Goal: Communication & Community: Answer question/provide support

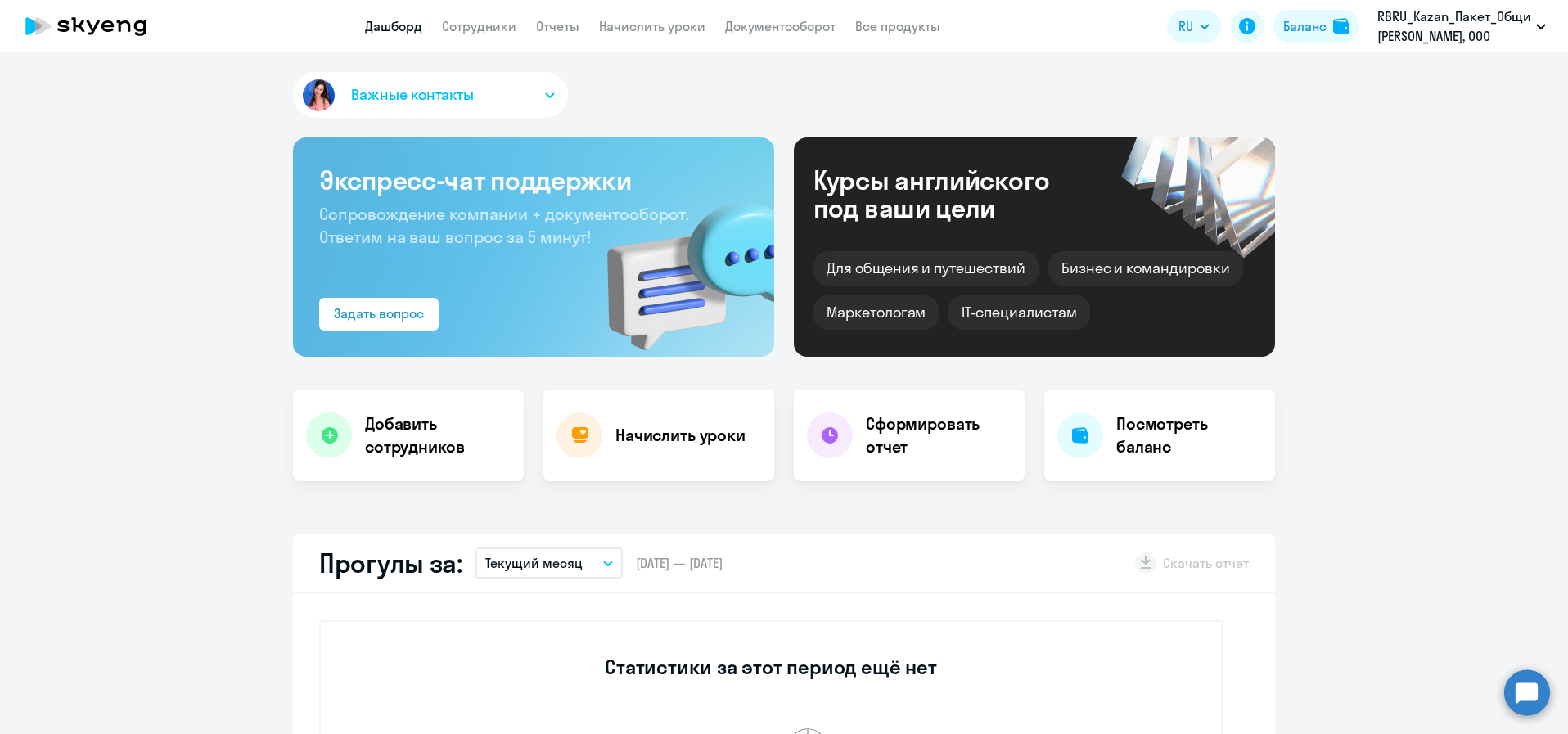
select select "30"
click at [1524, 690] on circle at bounding box center [1527, 693] width 46 height 46
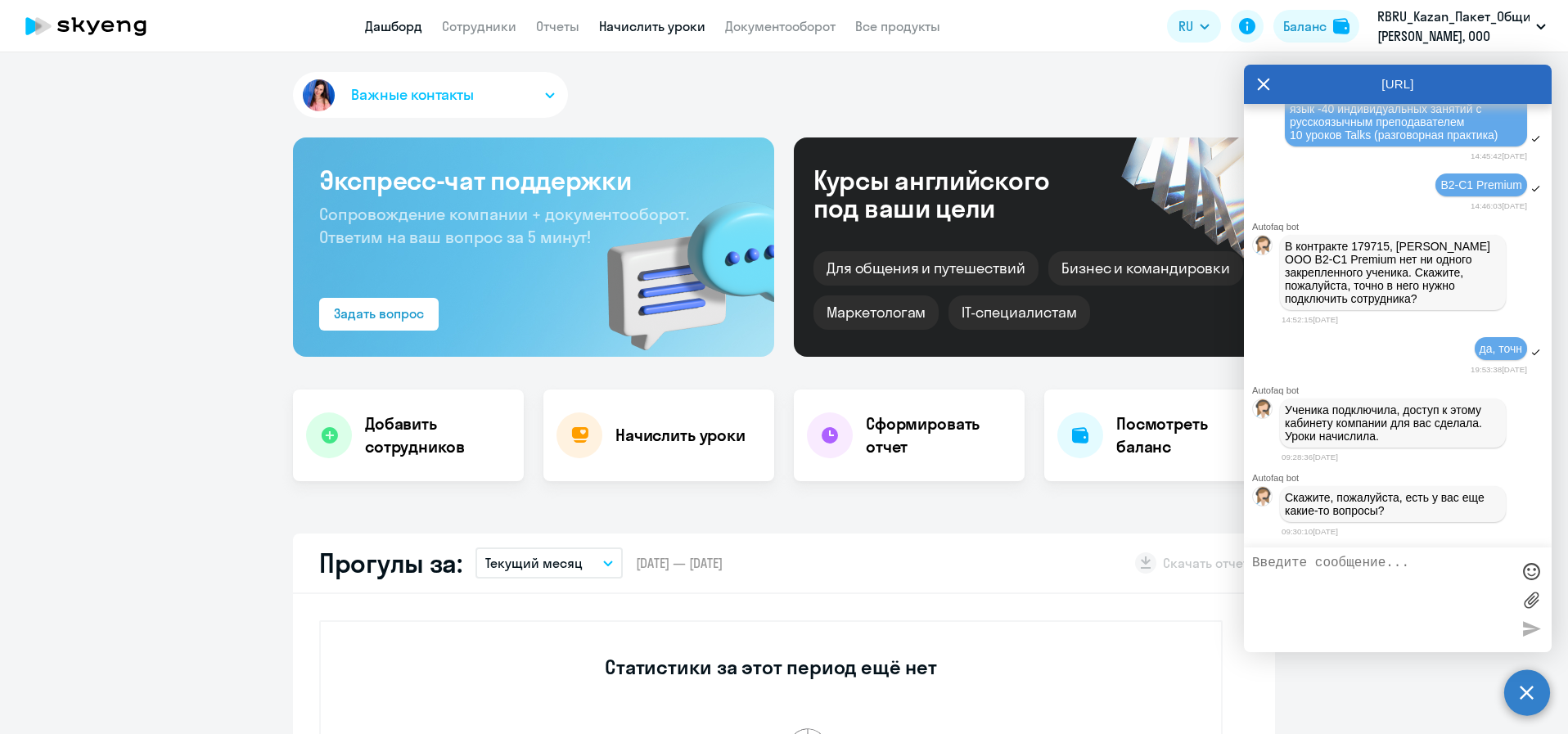
click at [639, 33] on link "Начислить уроки" at bounding box center [652, 26] width 107 height 17
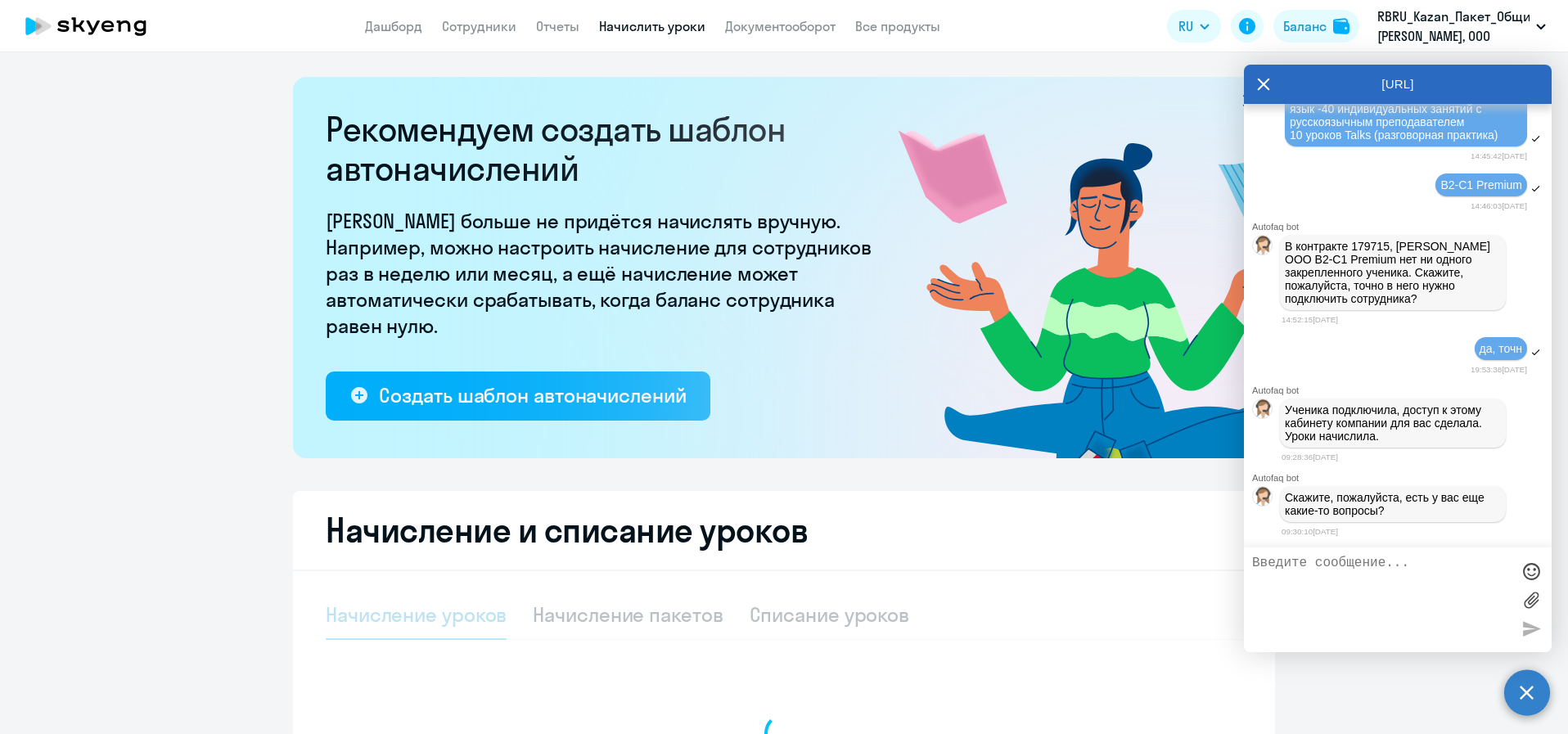
select select "10"
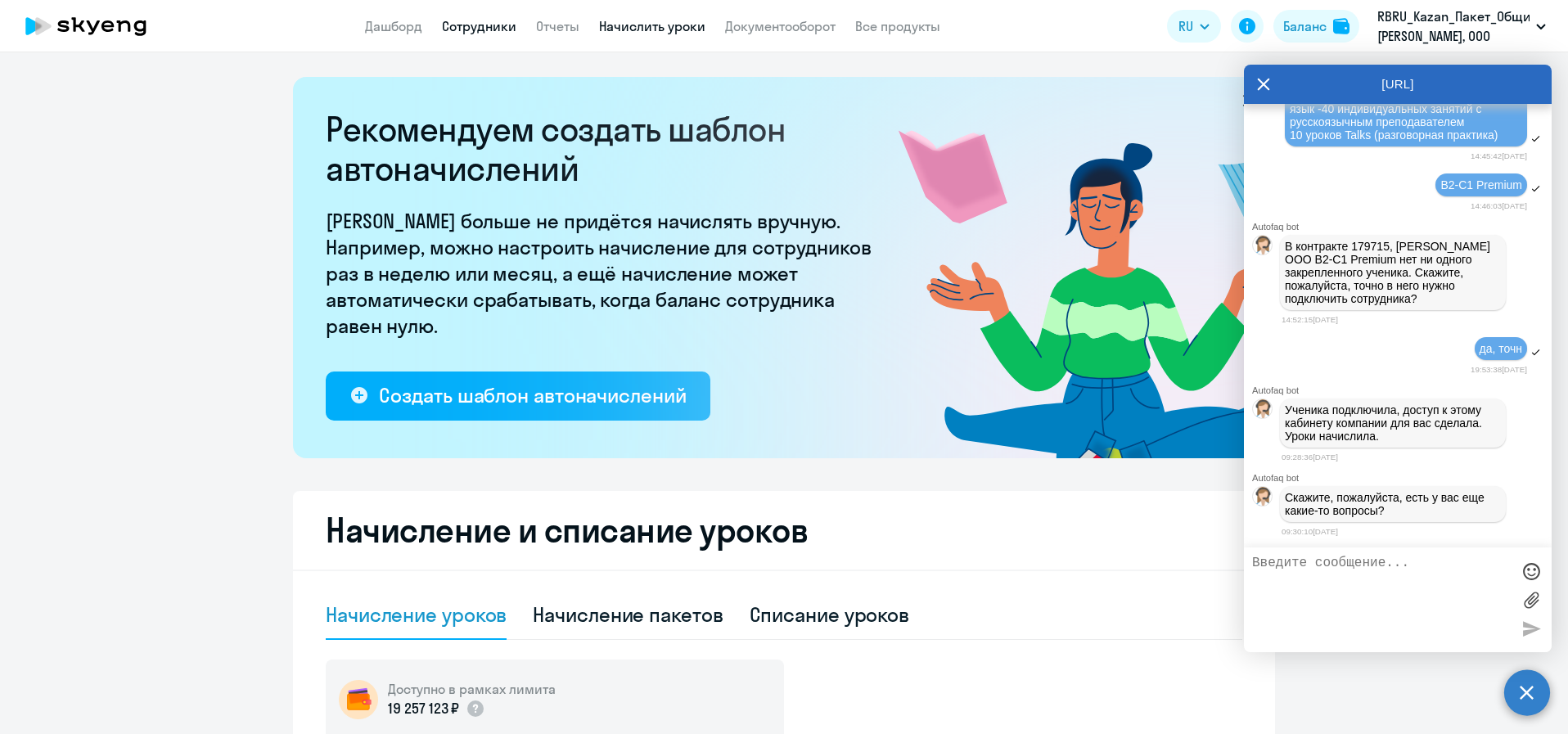
click at [488, 27] on link "Сотрудники" at bounding box center [479, 26] width 75 height 17
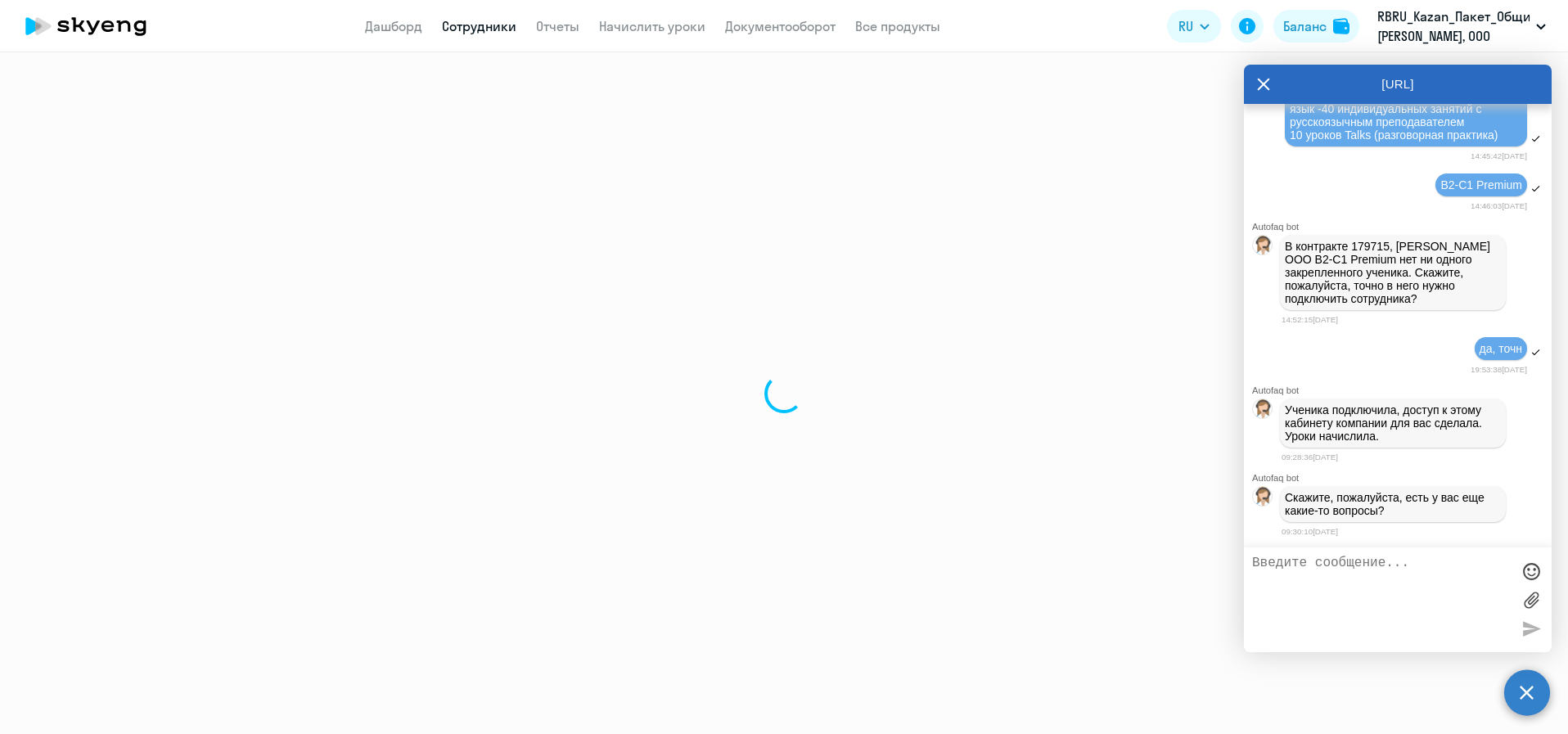
select select "30"
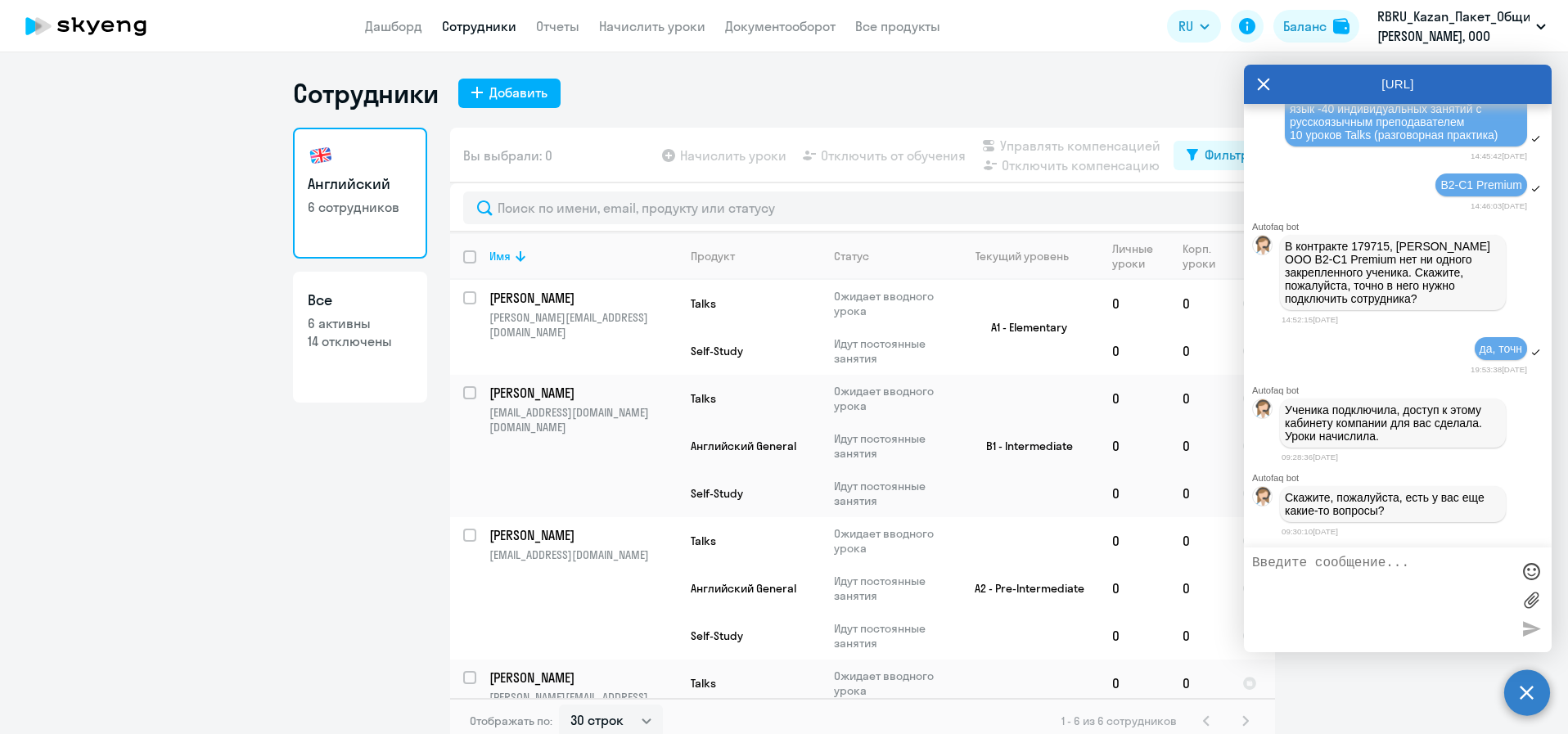
click at [1359, 566] on textarea at bounding box center [1381, 600] width 258 height 88
type textarea "Где я могу это увидеть?"
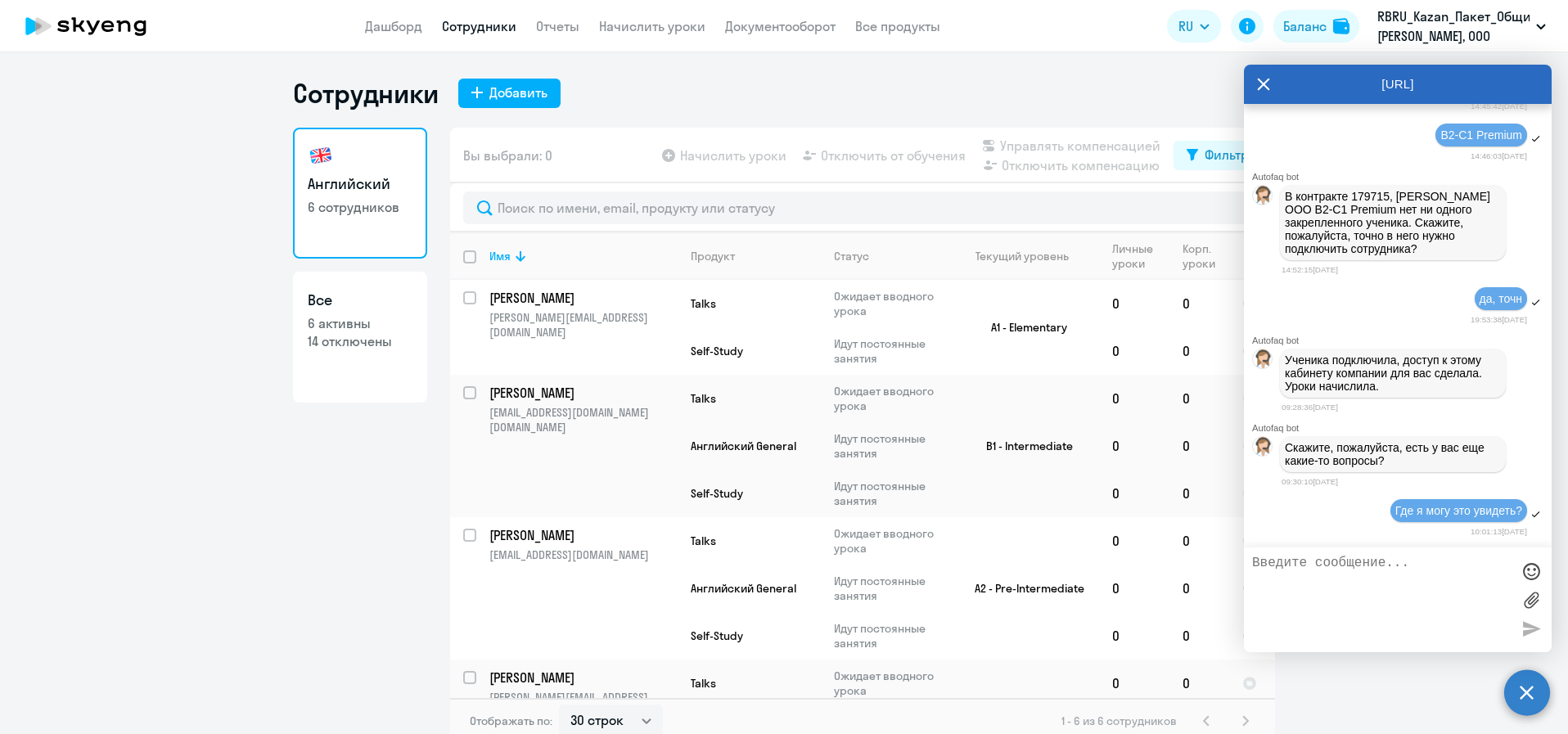
click at [319, 361] on link "Все 6 активны 14 отключены" at bounding box center [360, 337] width 134 height 131
select select "30"
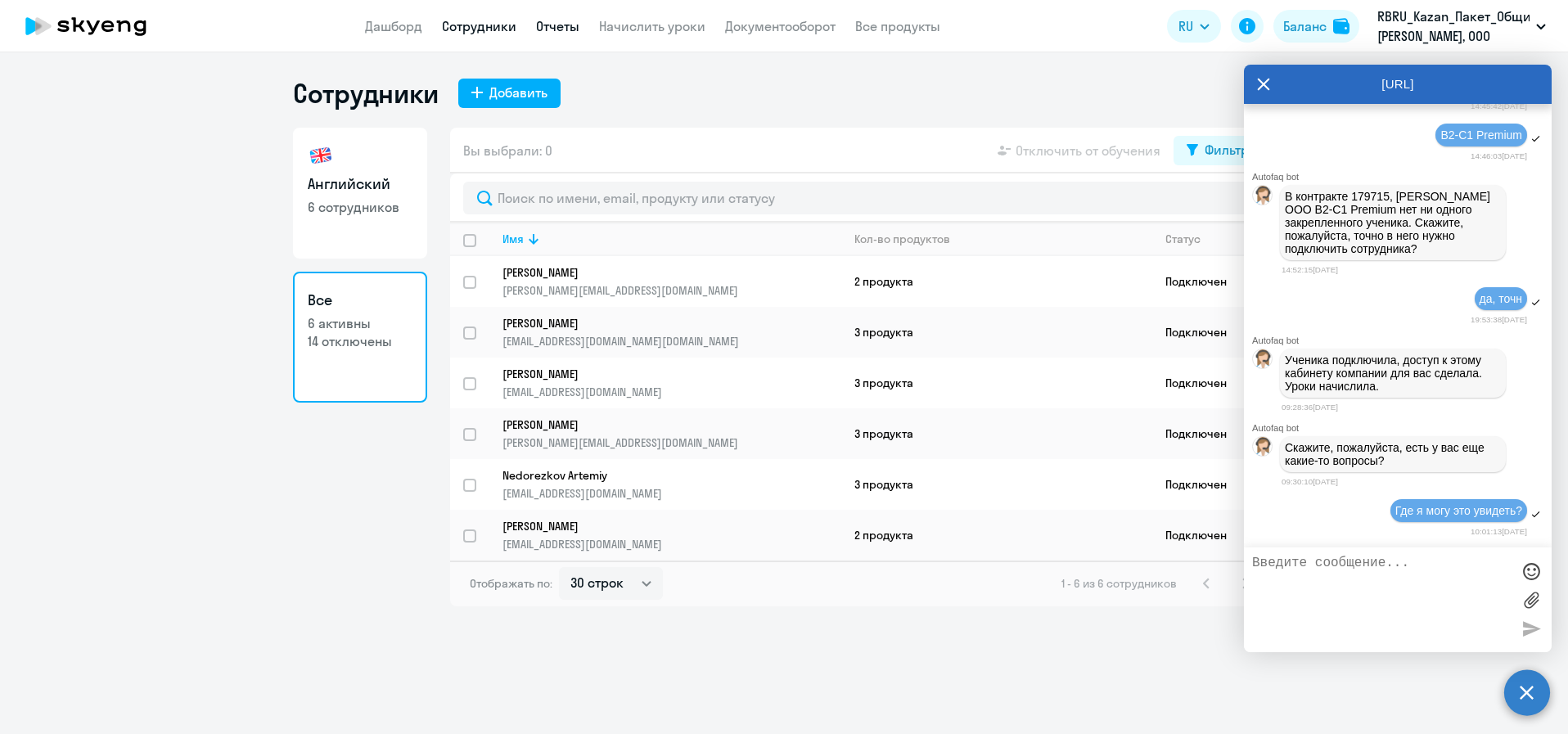
click at [544, 29] on link "Отчеты" at bounding box center [557, 26] width 43 height 17
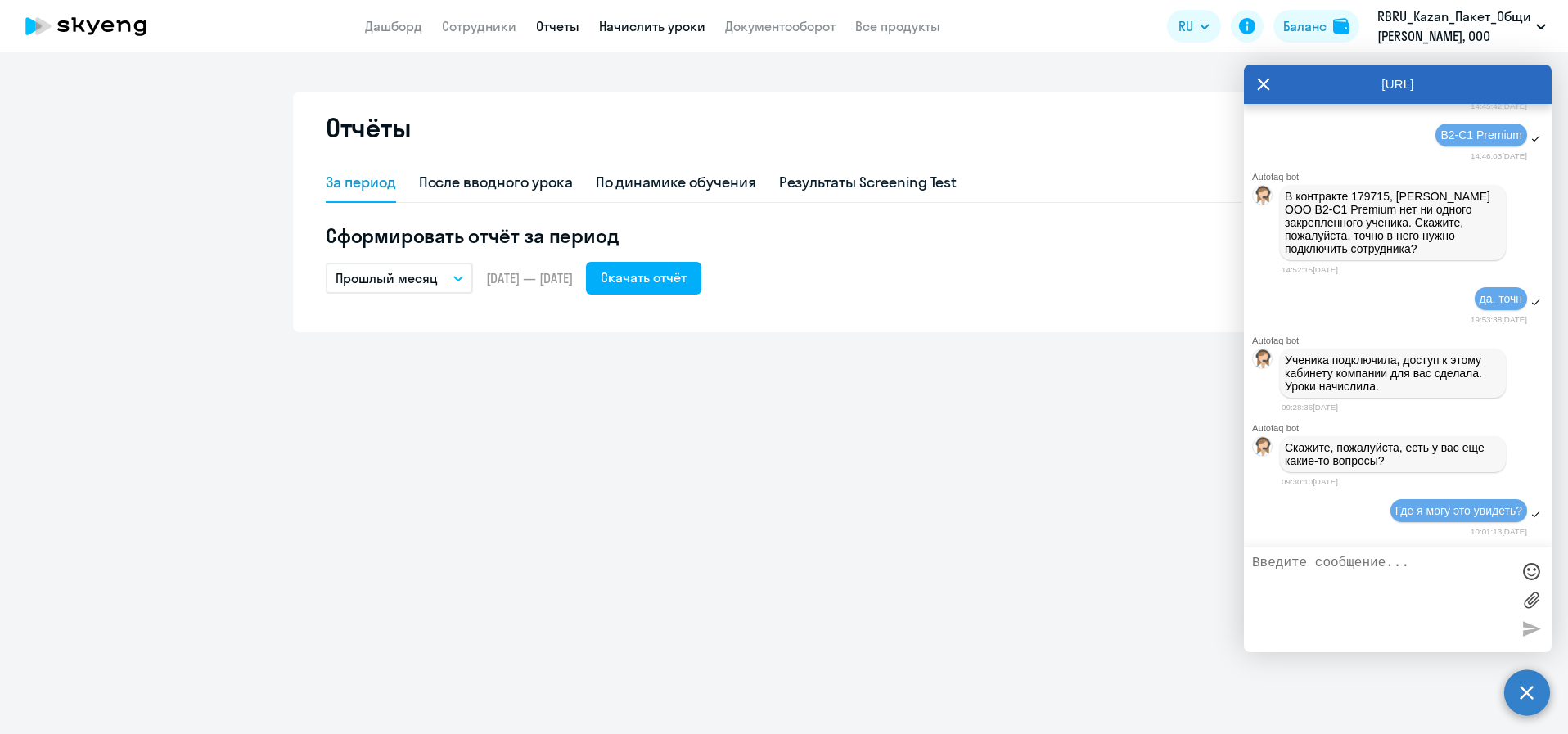
click at [630, 24] on link "Начислить уроки" at bounding box center [652, 26] width 107 height 17
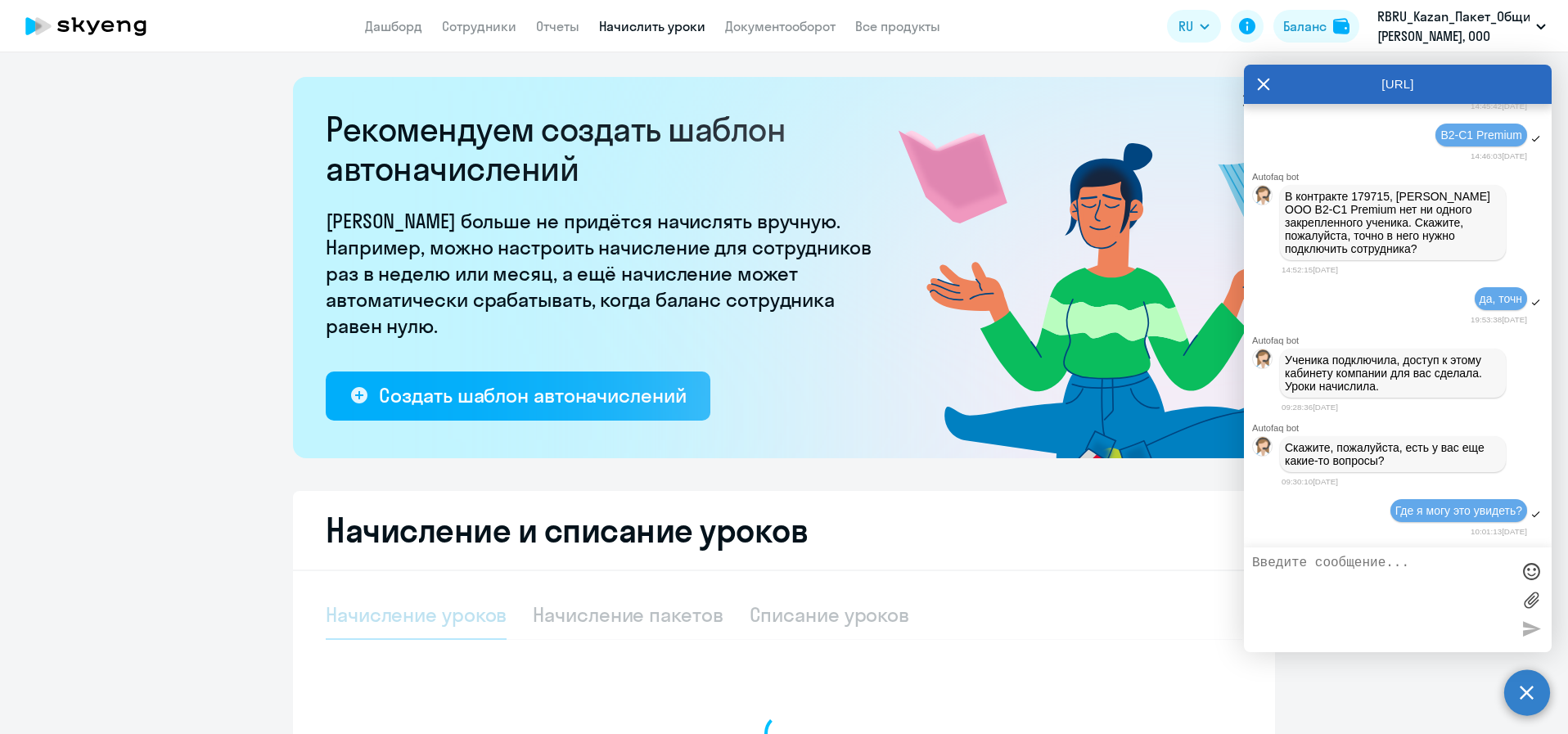
select select "10"
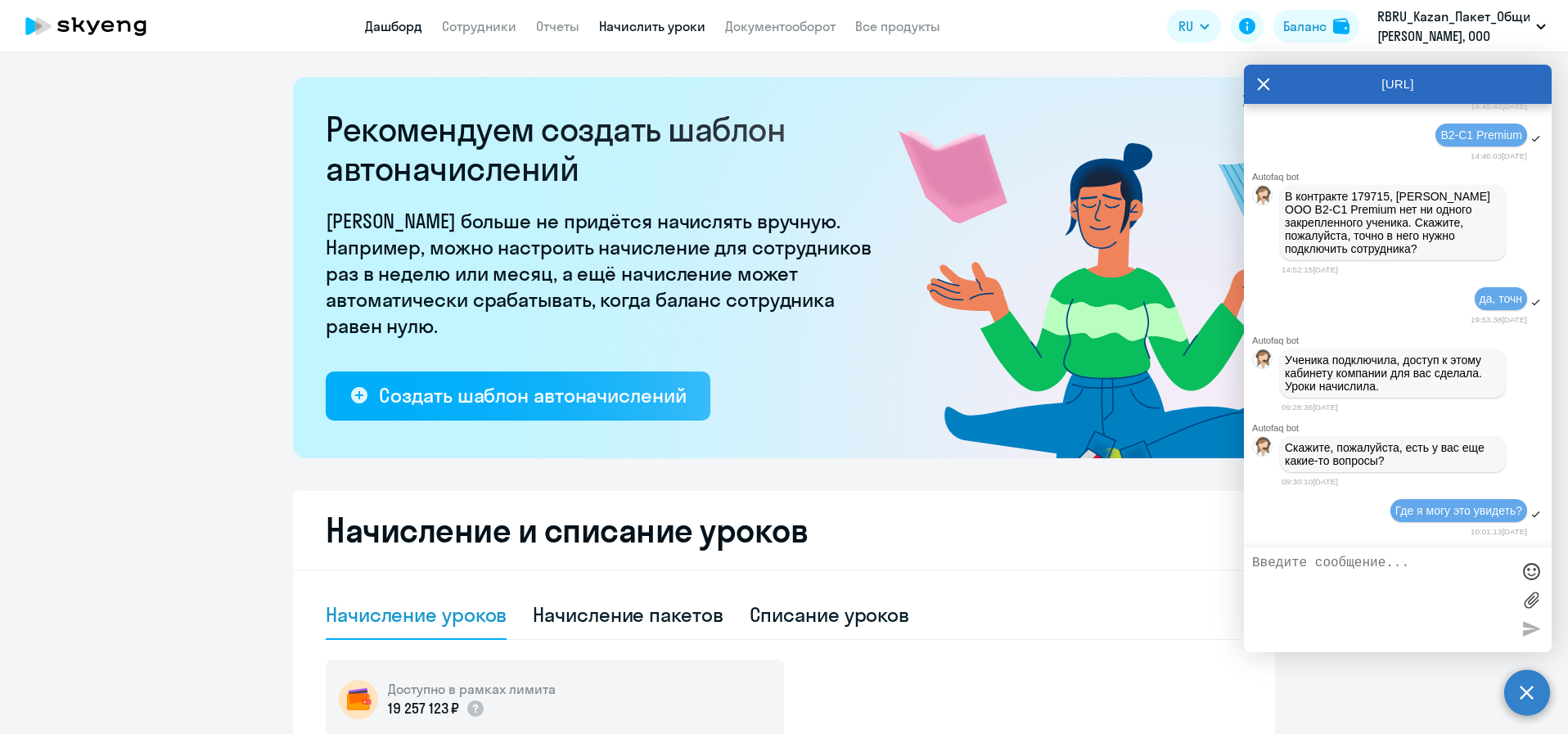
click at [389, 23] on link "Дашборд" at bounding box center [393, 26] width 57 height 17
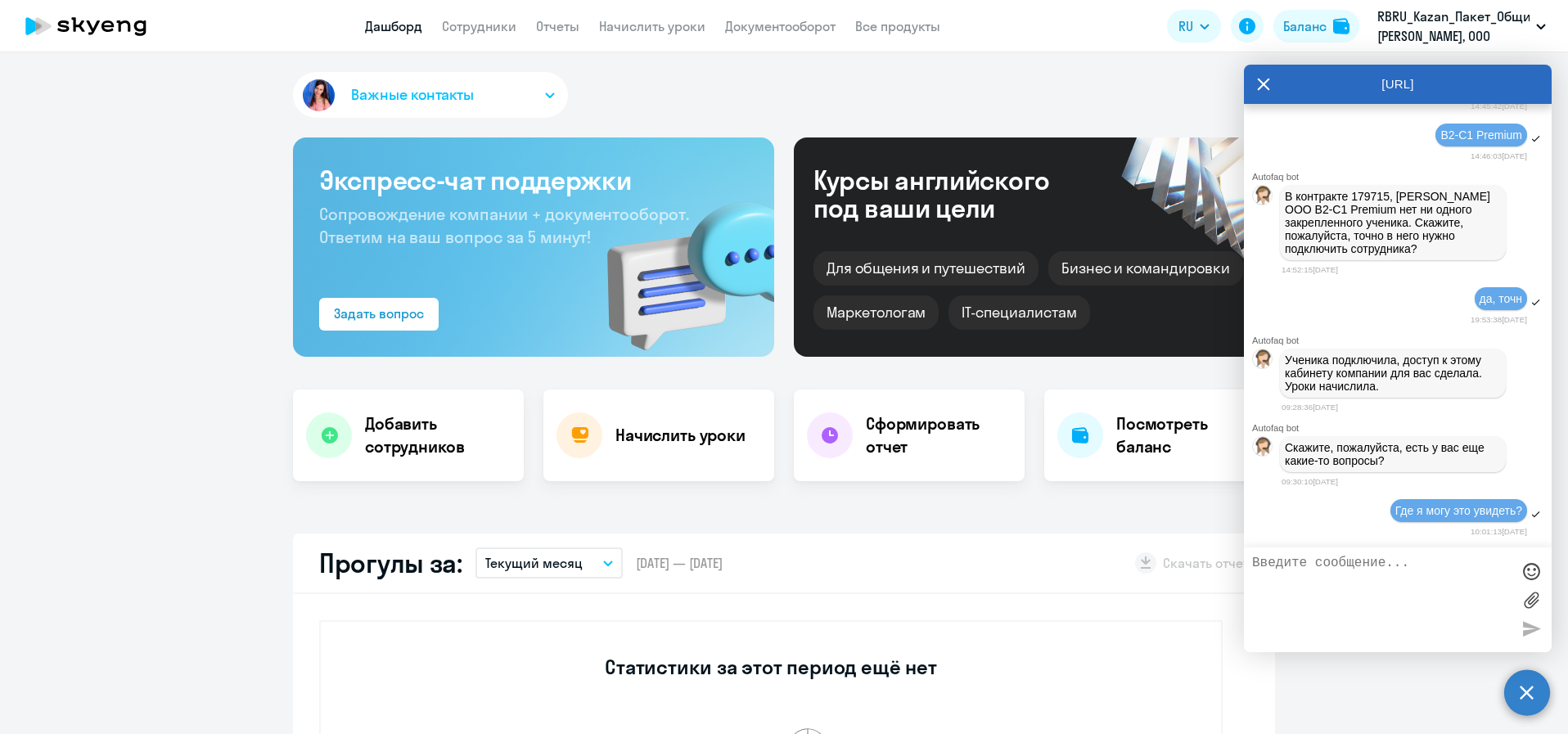
select select "30"
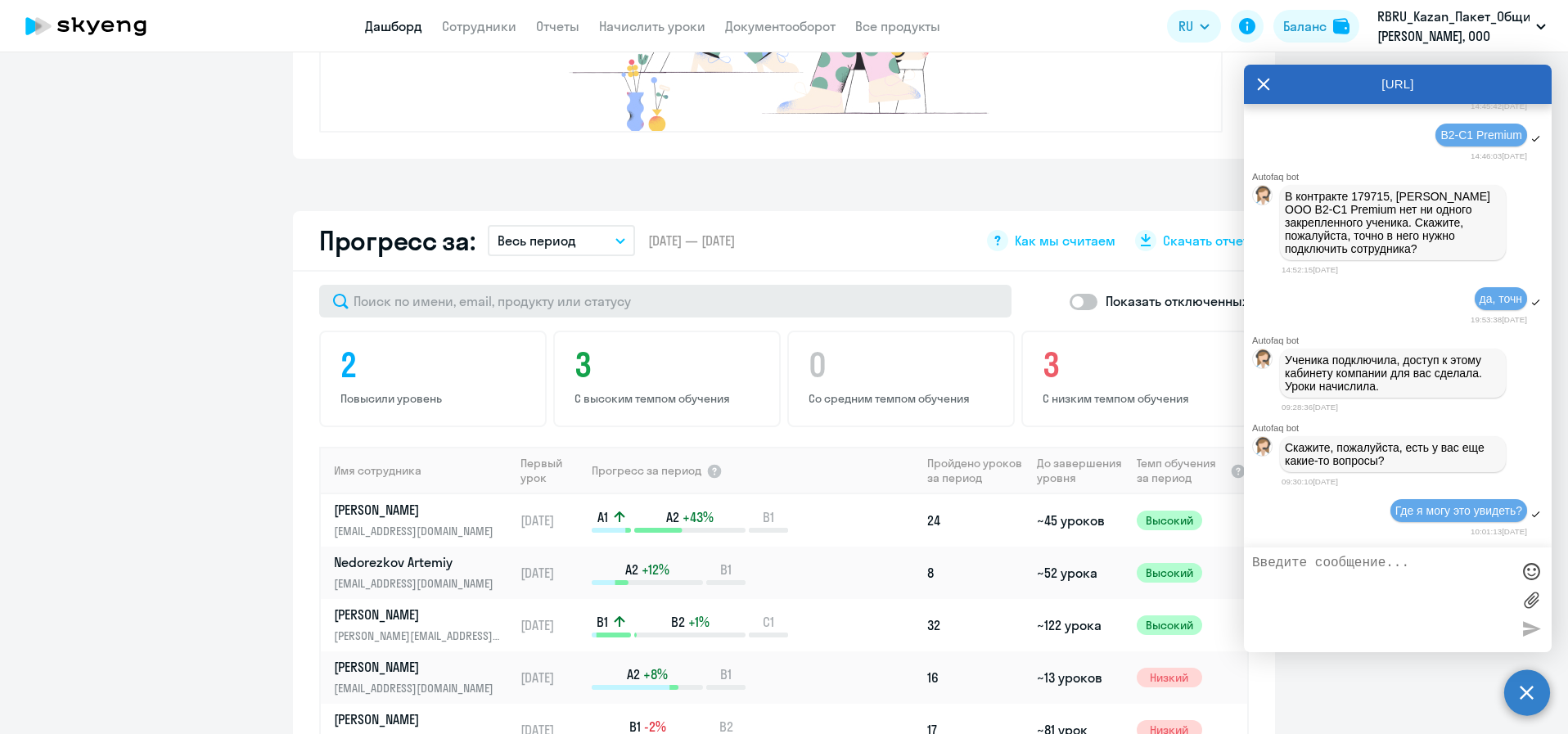
scroll to position [884, 0]
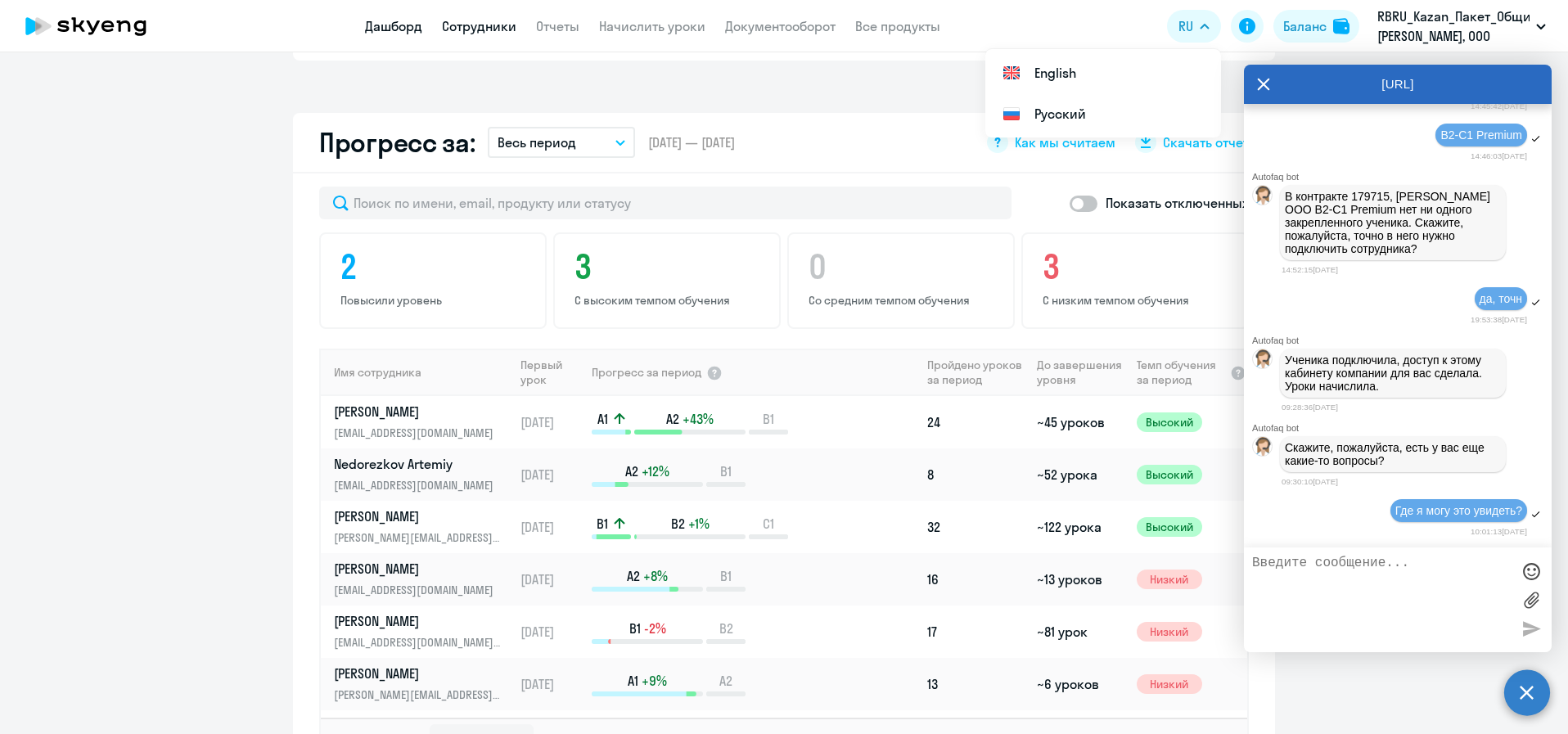
click at [500, 29] on link "Сотрудники" at bounding box center [479, 26] width 75 height 17
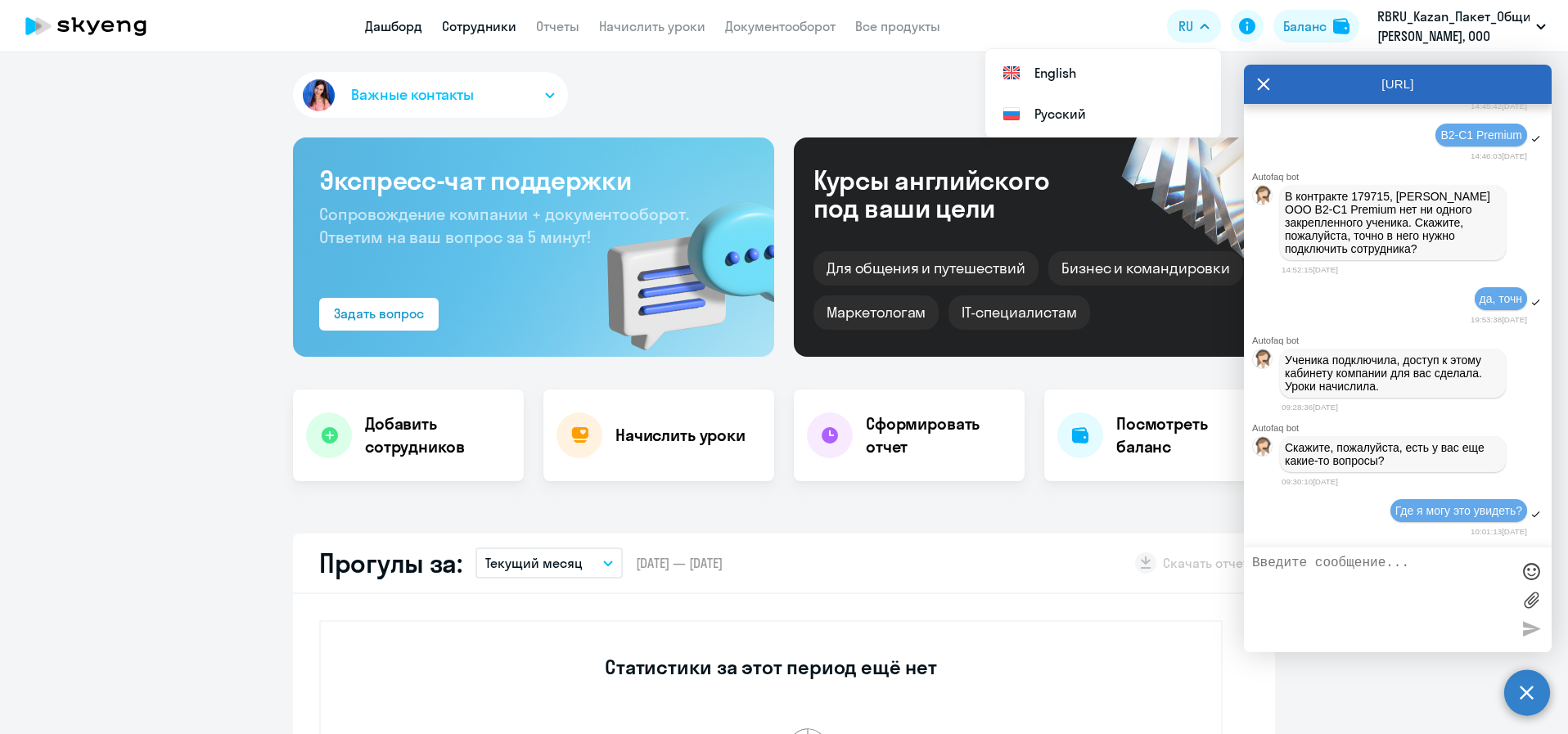
select select "30"
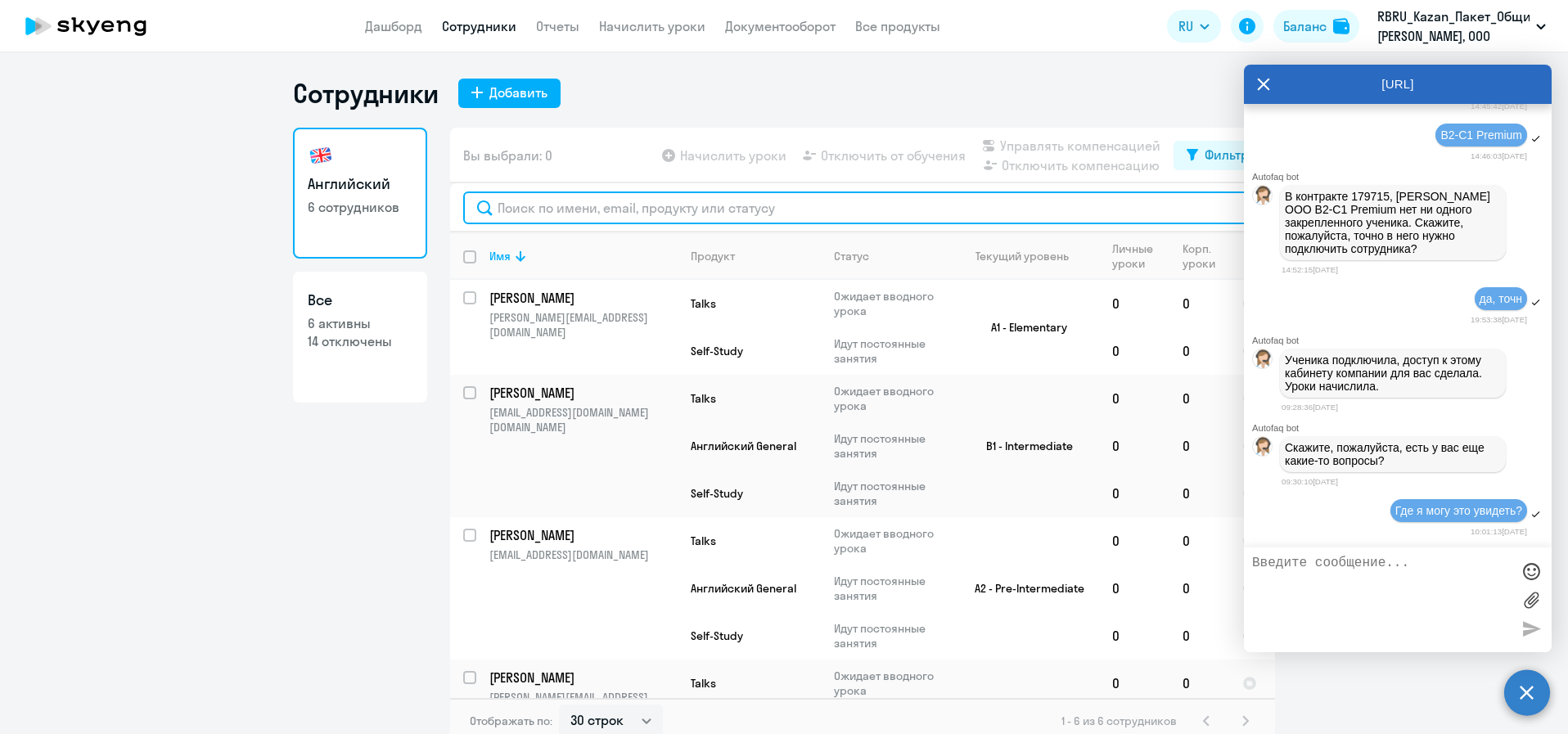
click at [714, 211] on input "text" at bounding box center [863, 207] width 799 height 33
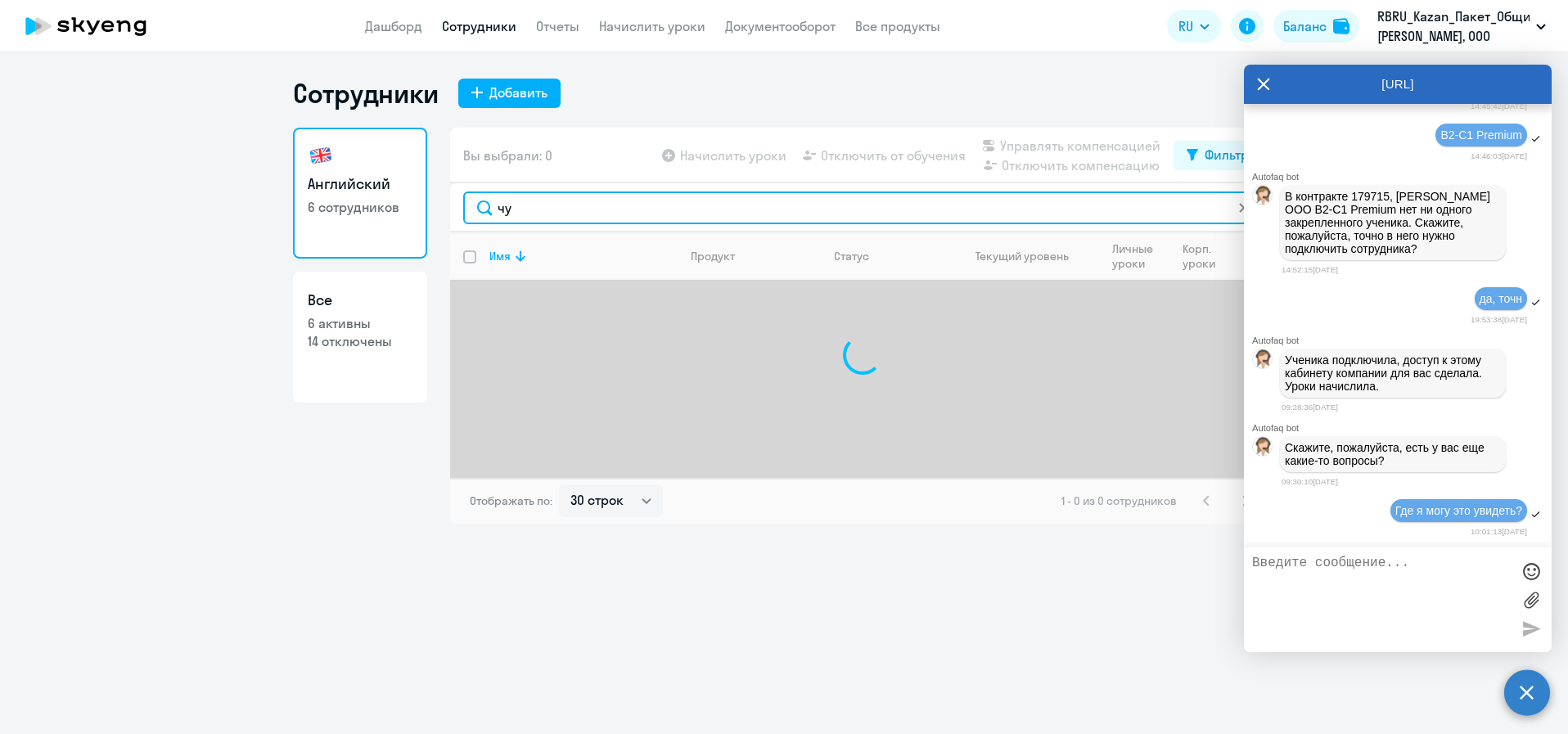
type input "ч"
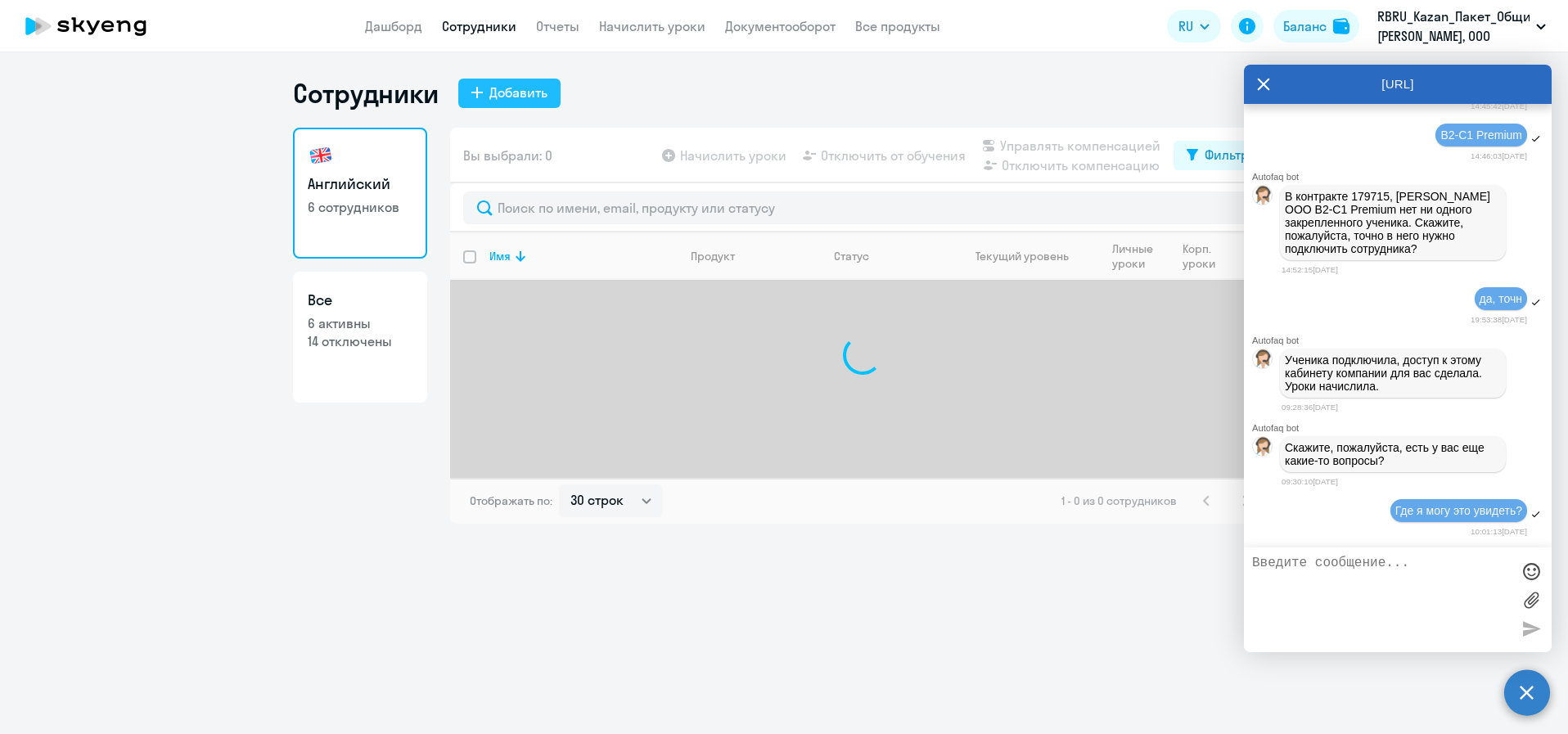
click at [492, 94] on div "Добавить" at bounding box center [518, 93] width 58 height 19
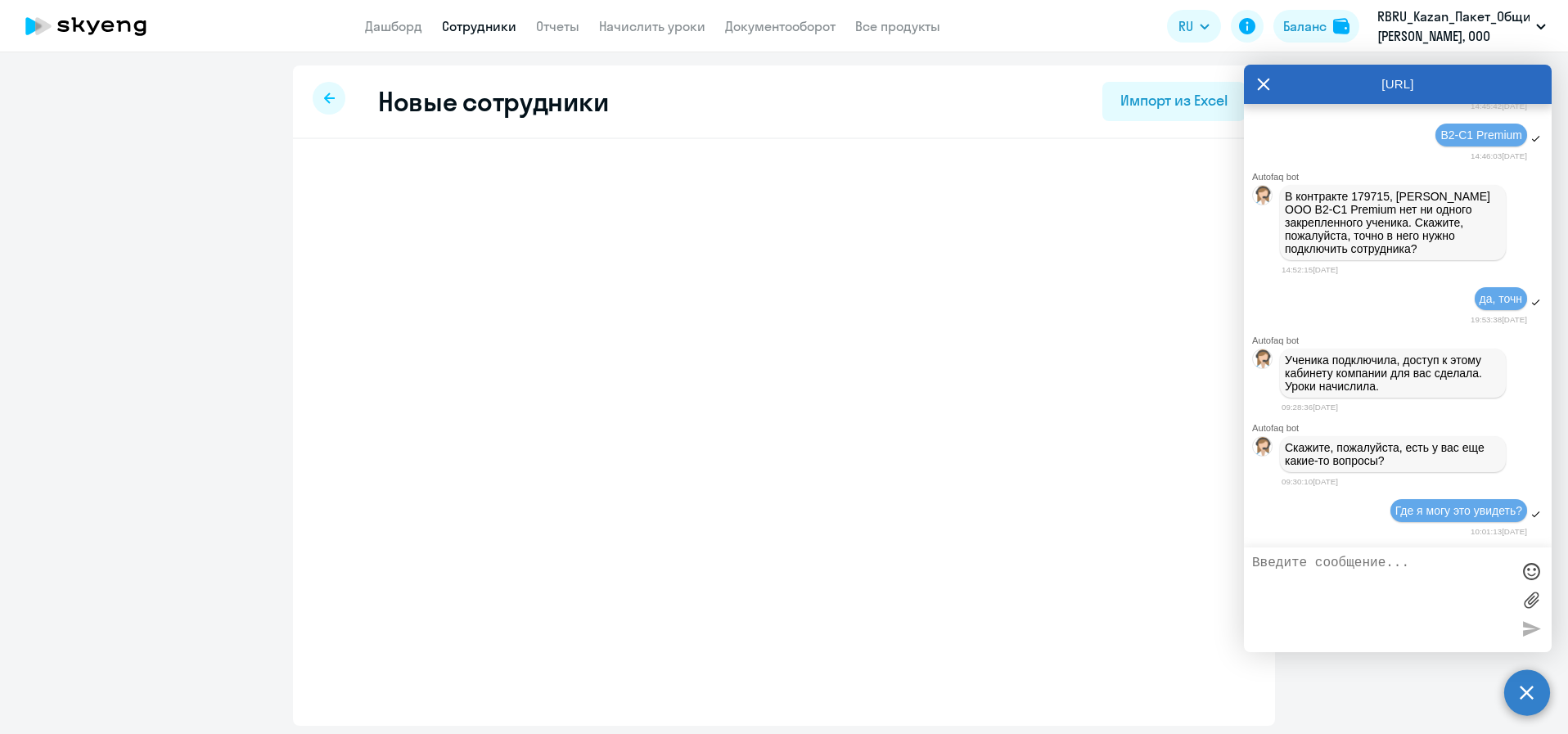
select select "english_adult_not_native_speaker"
select select "3"
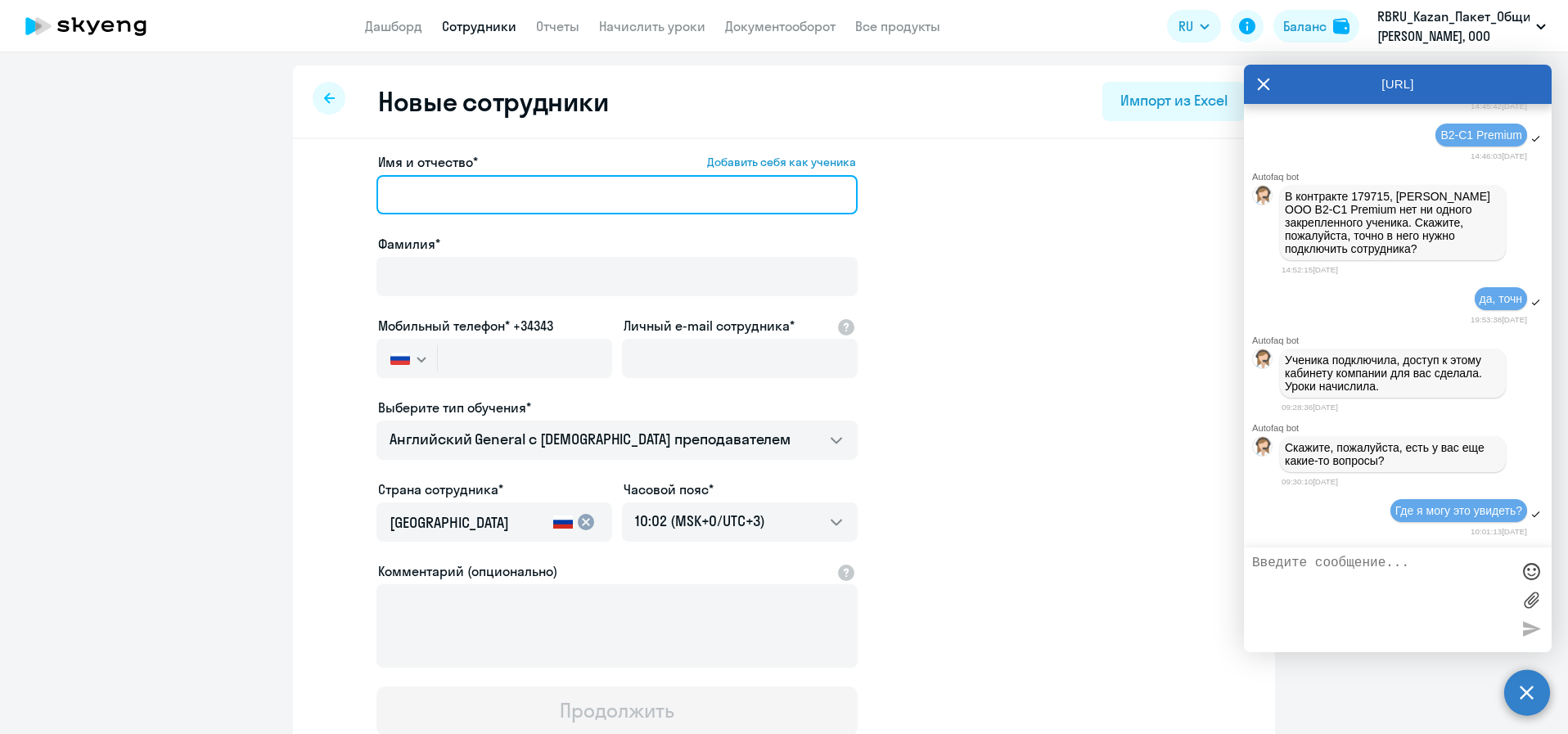
click at [425, 187] on input "Имя и отчество* Добавить себя как ученика" at bounding box center [617, 195] width 481 height 40
type input "ч"
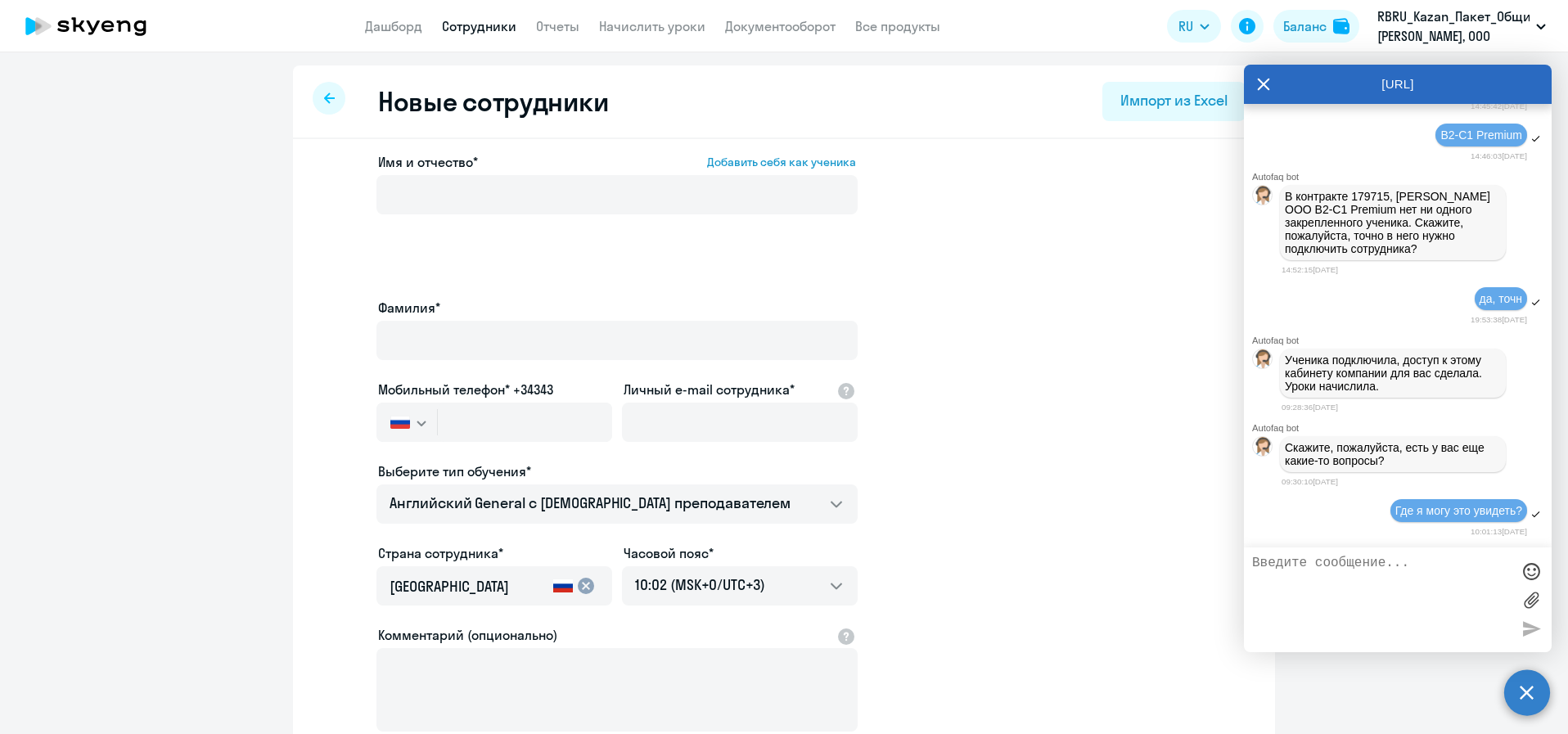
click at [327, 97] on icon at bounding box center [330, 98] width 11 height 11
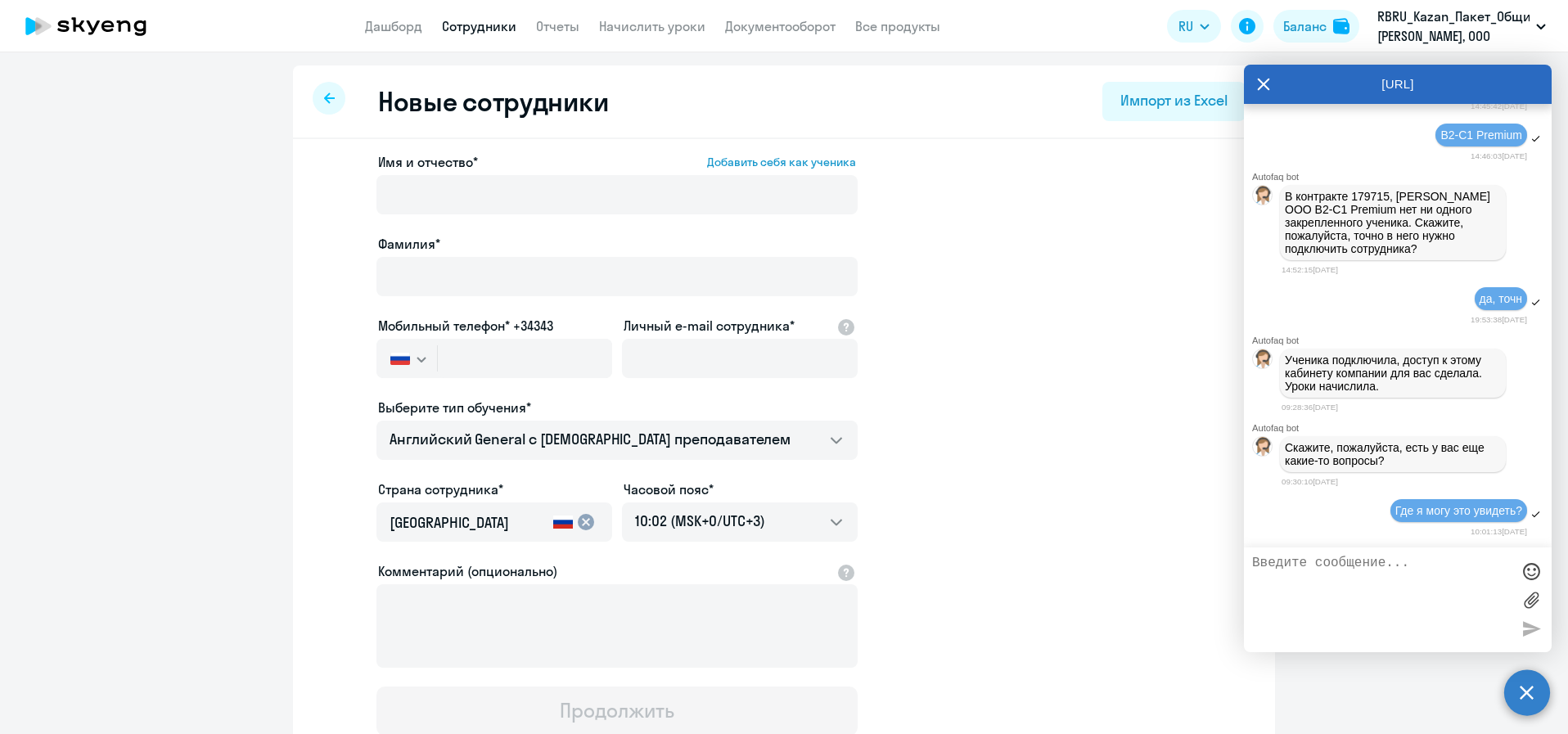
select select "30"
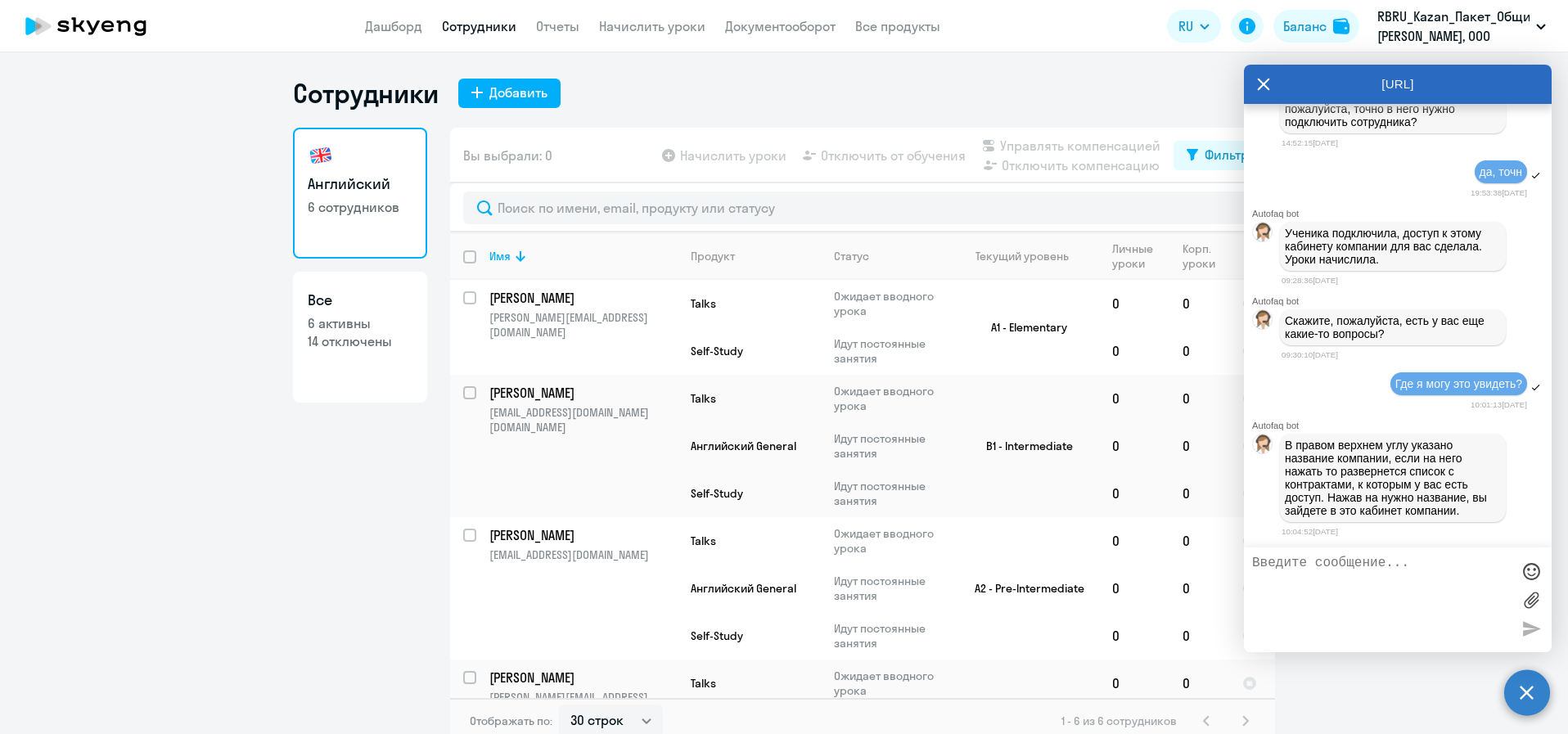
scroll to position [3647, 0]
click at [1266, 83] on icon at bounding box center [1264, 85] width 12 height 12
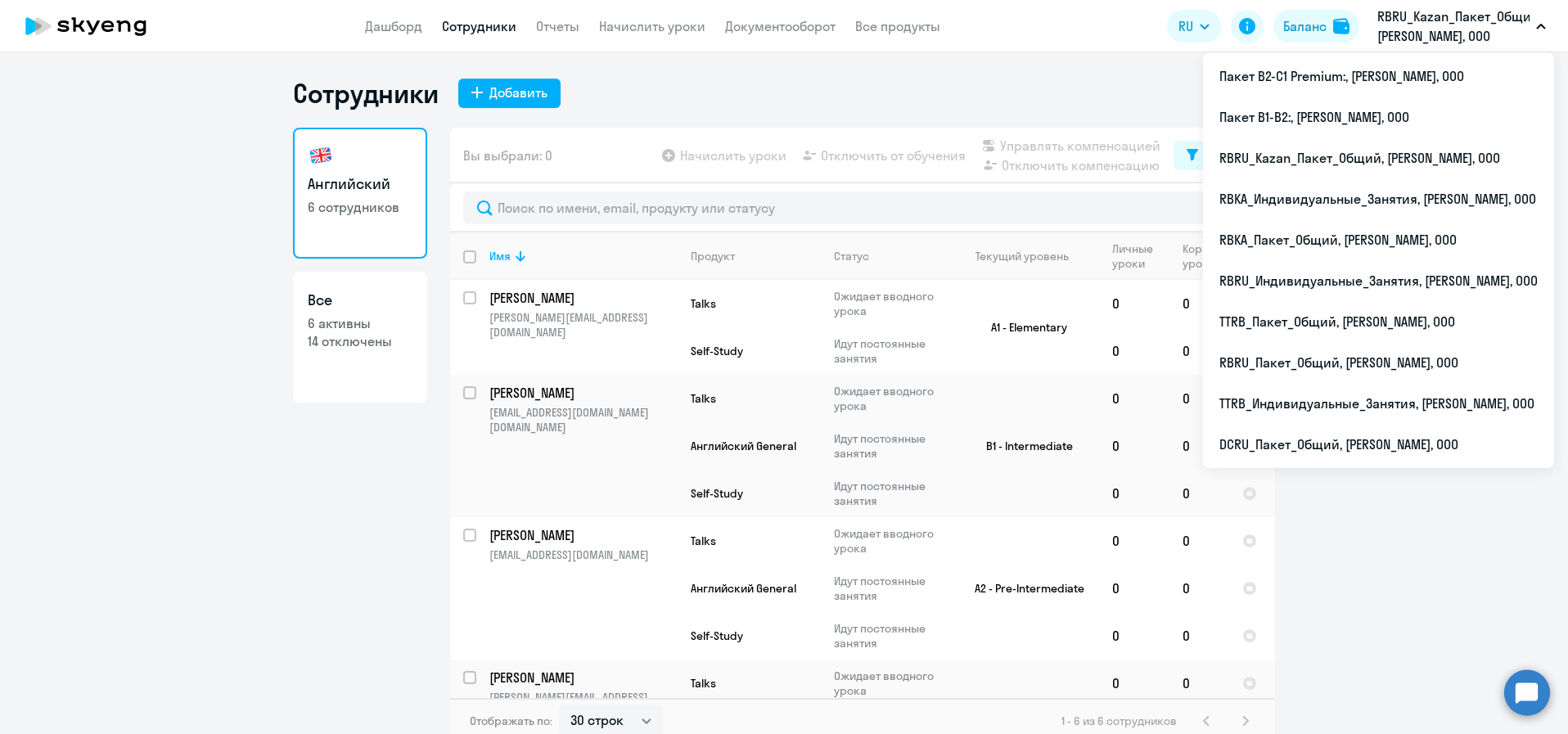
click at [1453, 32] on p "RBRU_Kazan_Пакет_Общий, [PERSON_NAME], ООО" at bounding box center [1453, 26] width 152 height 40
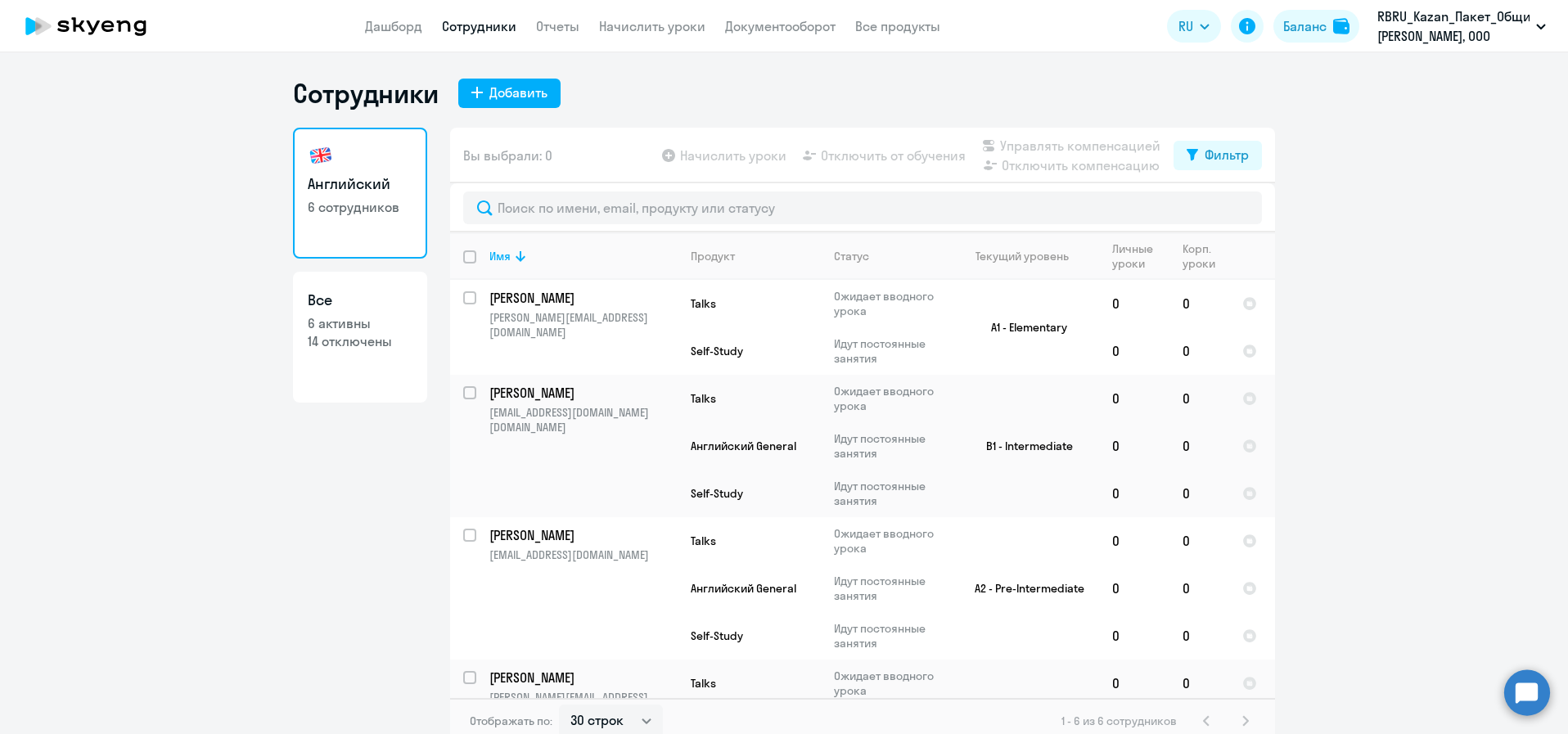
click at [1453, 32] on p "RBRU_Kazan_Пакет_Общий, [PERSON_NAME], ООО" at bounding box center [1453, 26] width 152 height 40
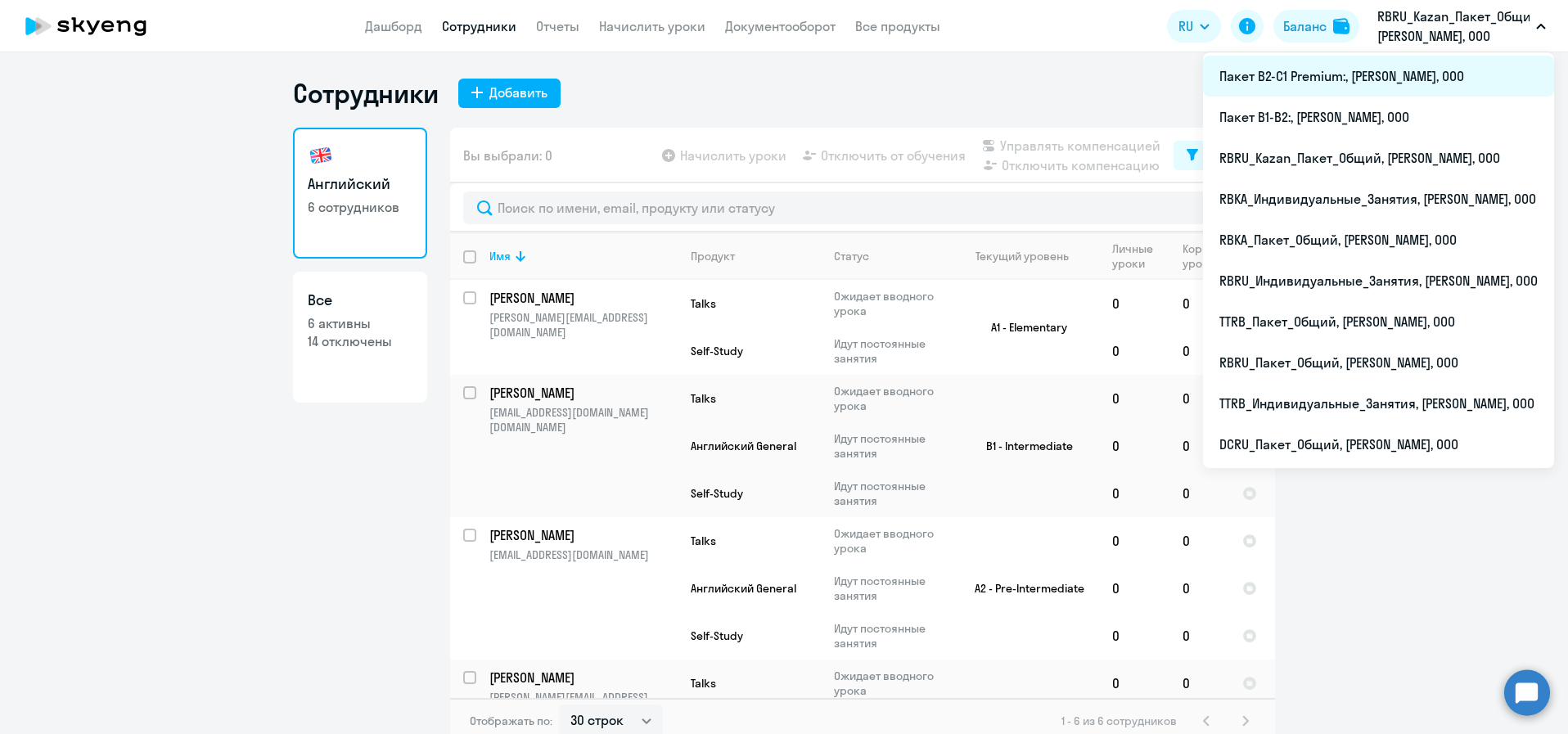
click at [1421, 75] on li "Пакет B2-C1 Premium:, [PERSON_NAME], ООО" at bounding box center [1379, 76] width 351 height 41
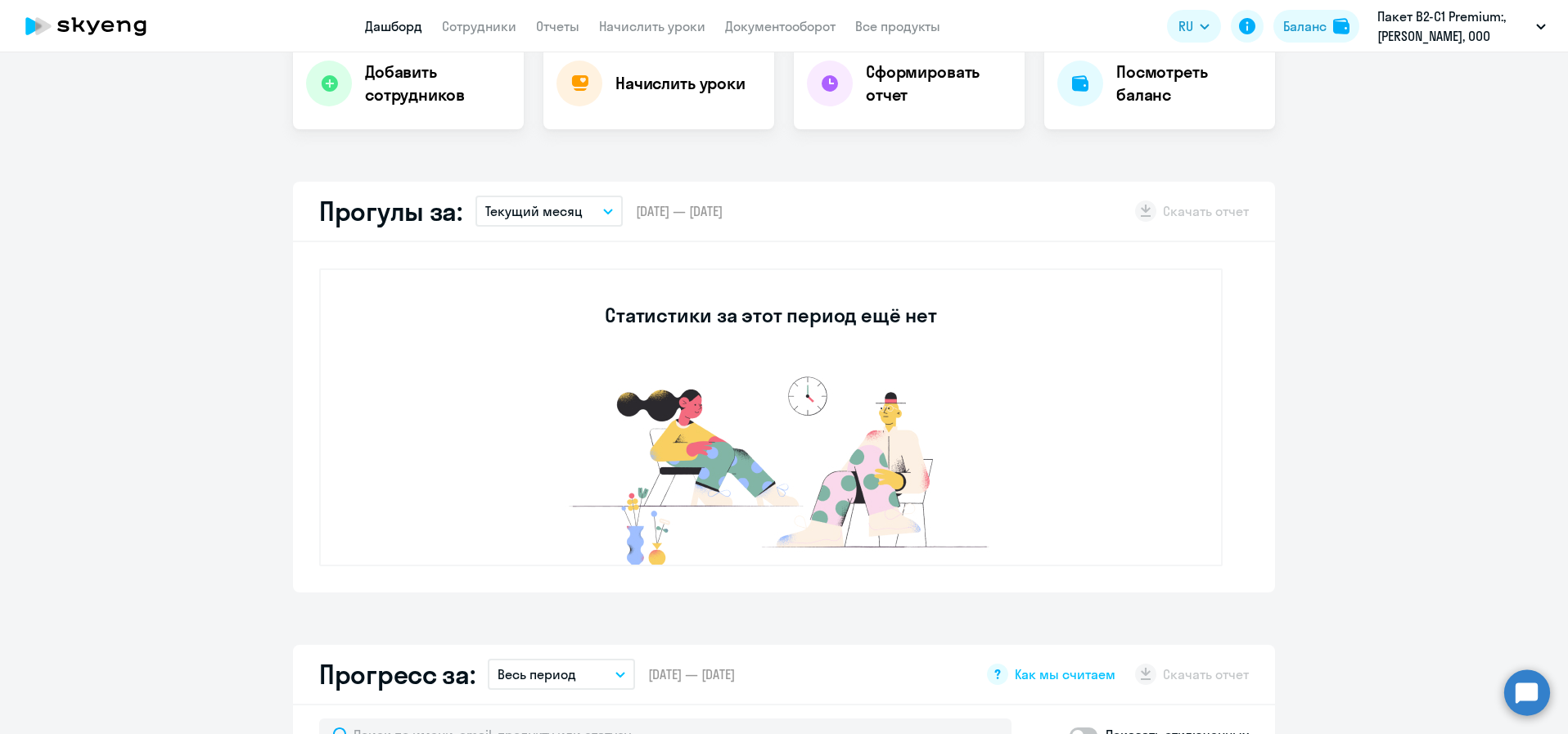
select select "30"
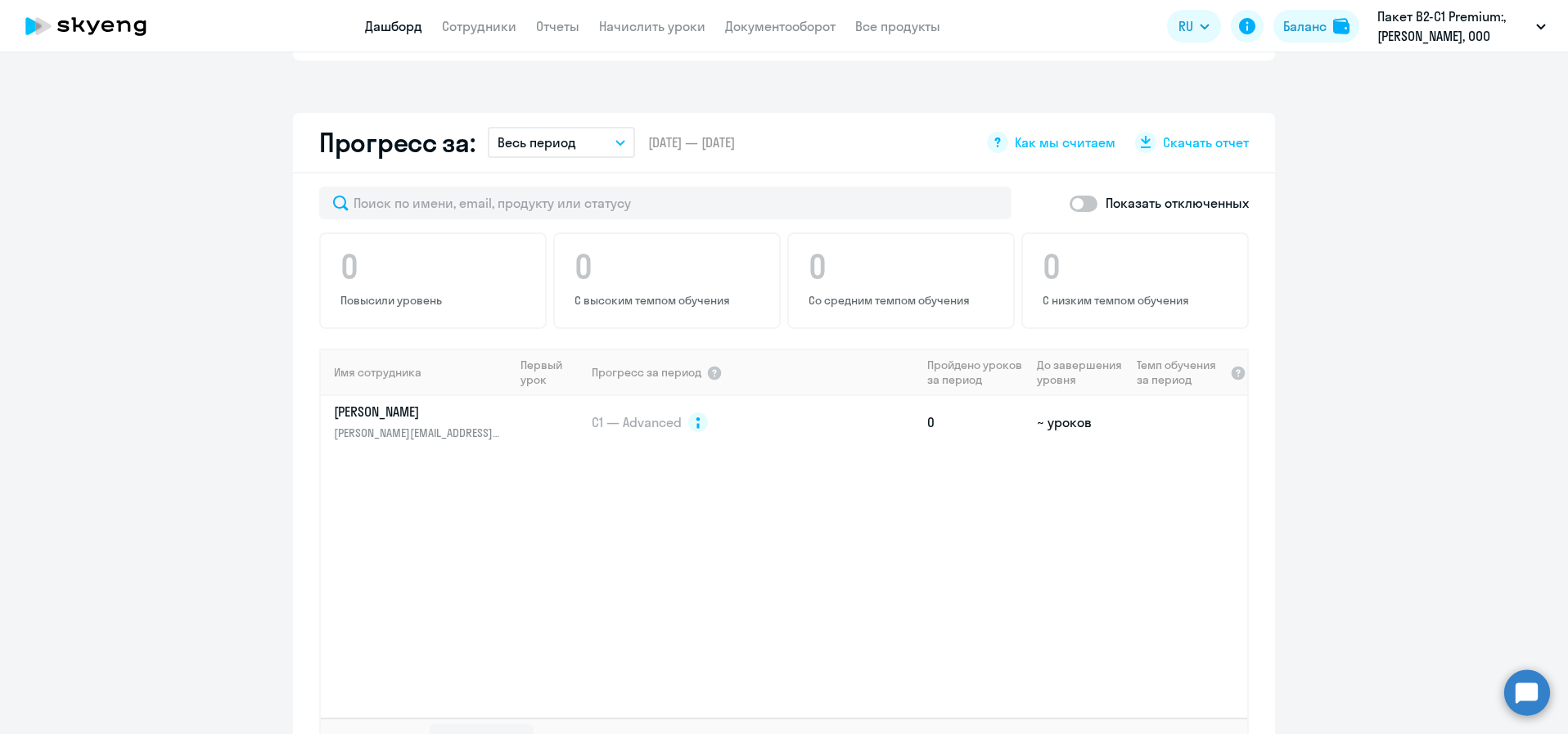
scroll to position [982, 0]
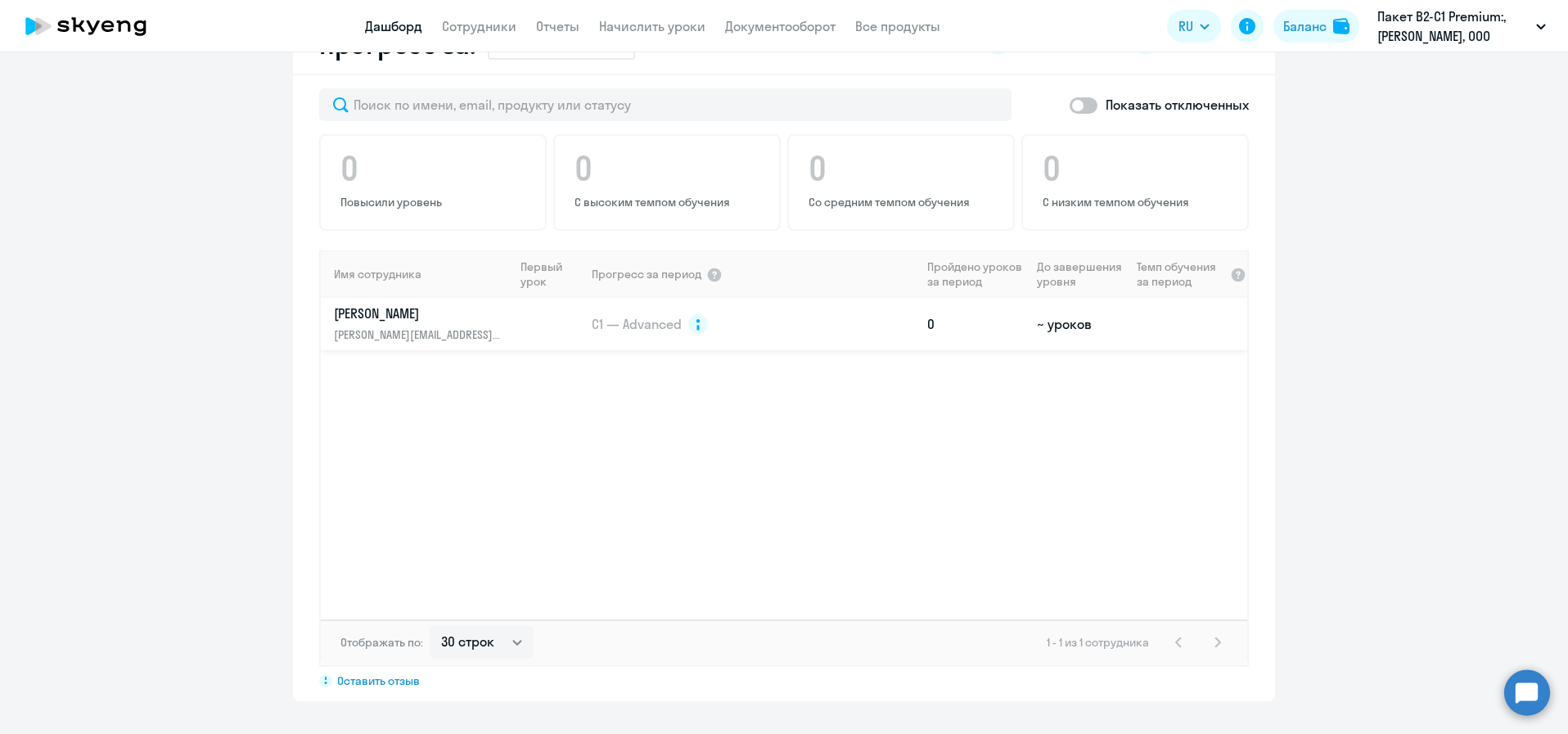
click at [1131, 317] on td at bounding box center [1189, 323] width 117 height 52
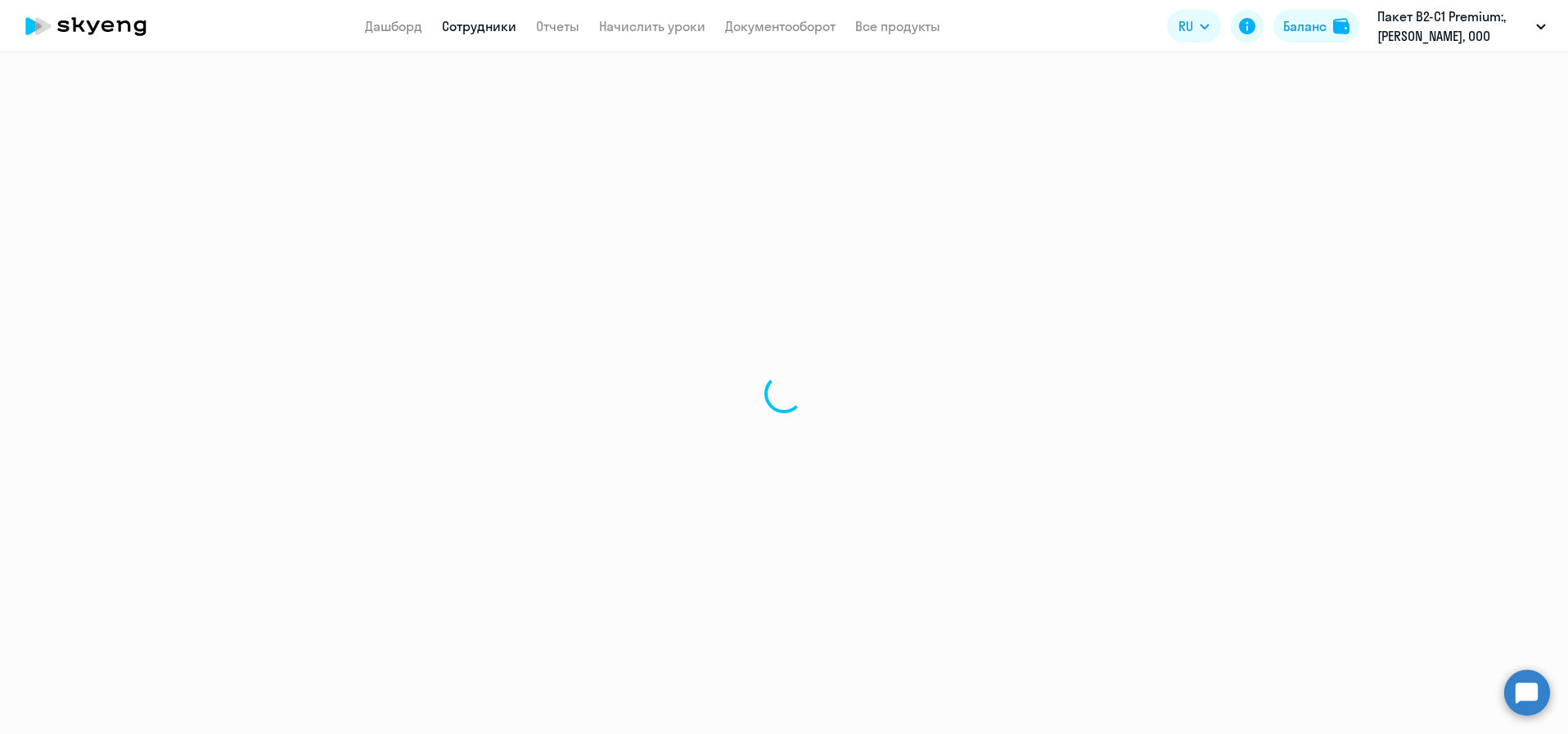
select select "english"
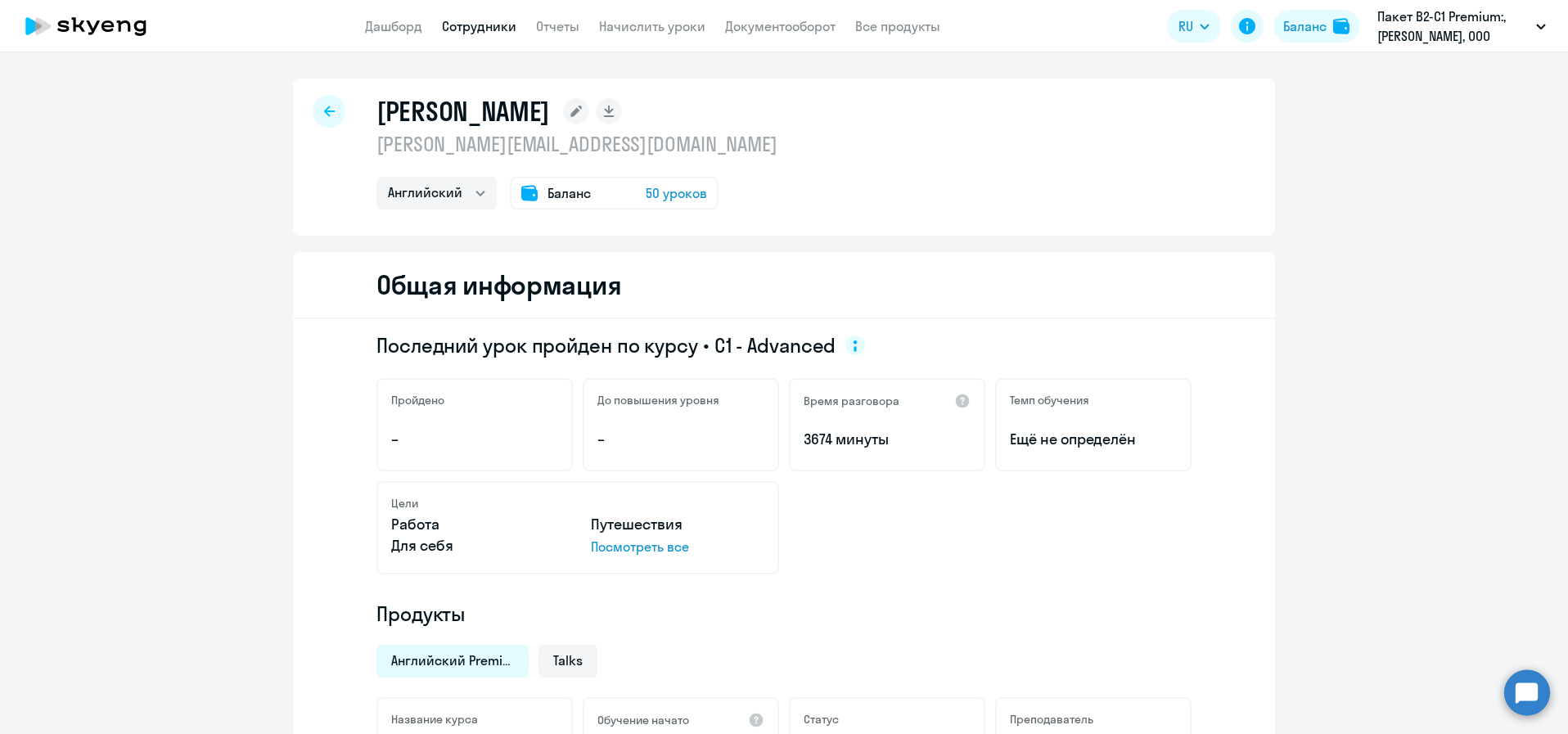
click at [676, 189] on span "50 уроков" at bounding box center [677, 193] width 62 height 19
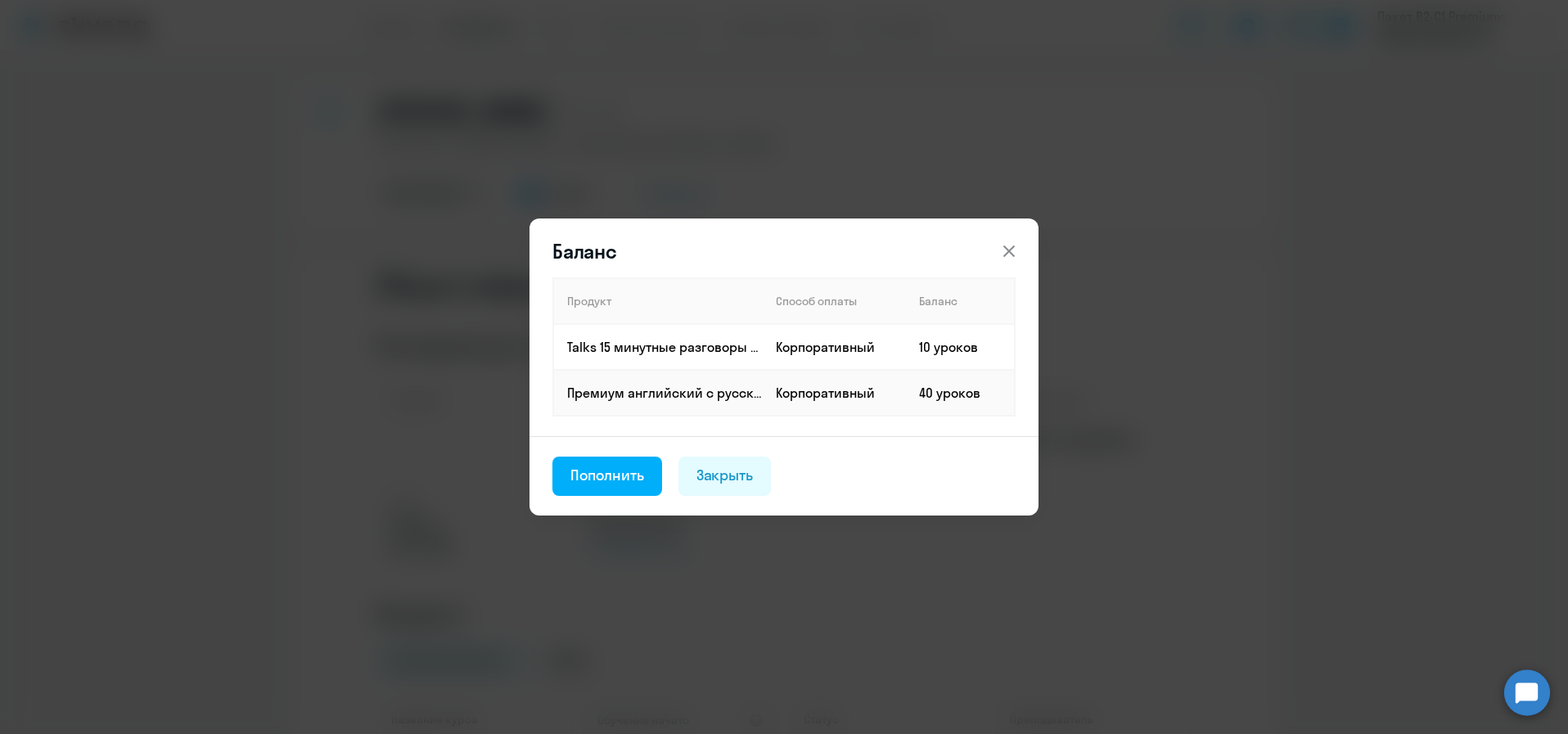
click at [1015, 247] on icon at bounding box center [1009, 251] width 11 height 11
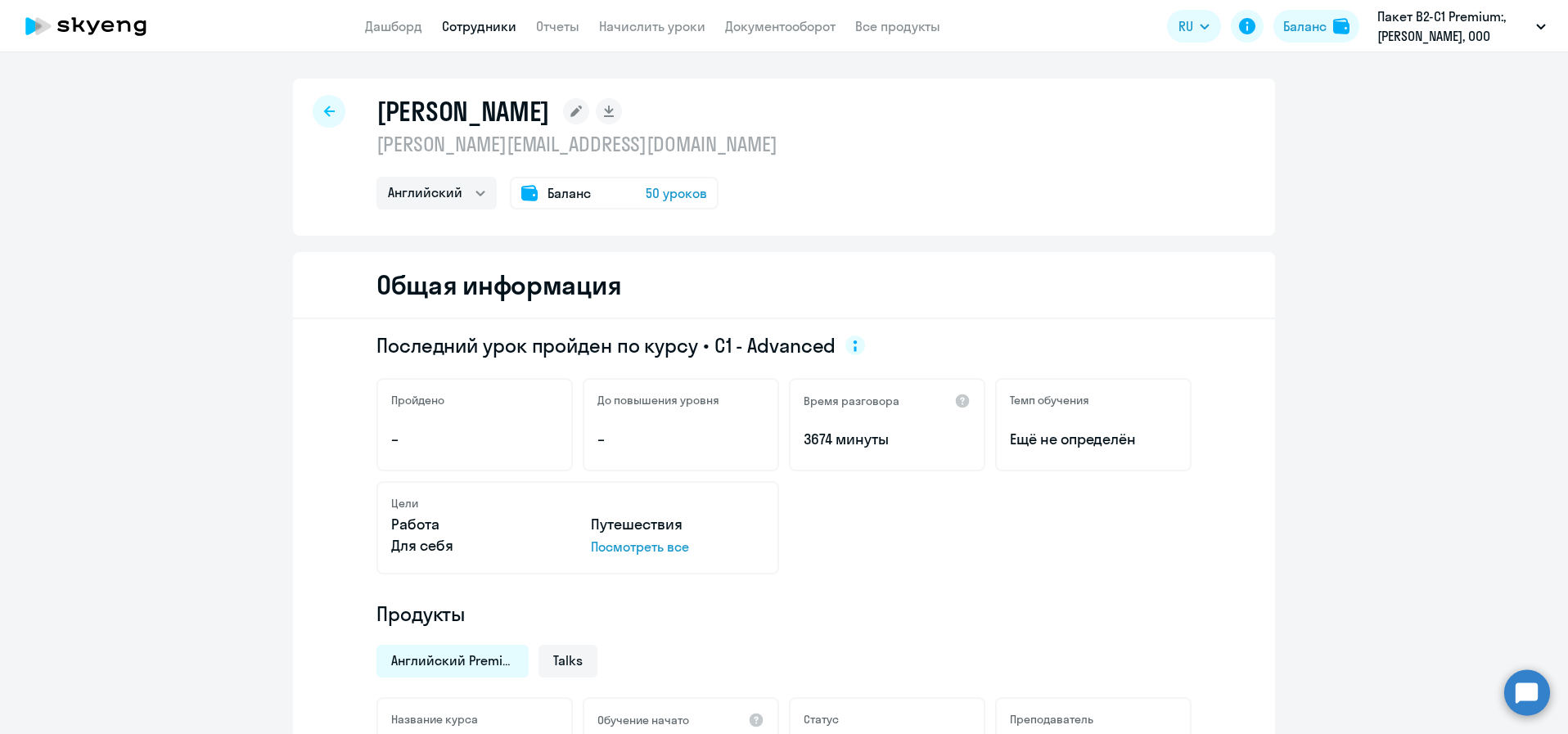
click at [1533, 692] on circle at bounding box center [1527, 693] width 46 height 46
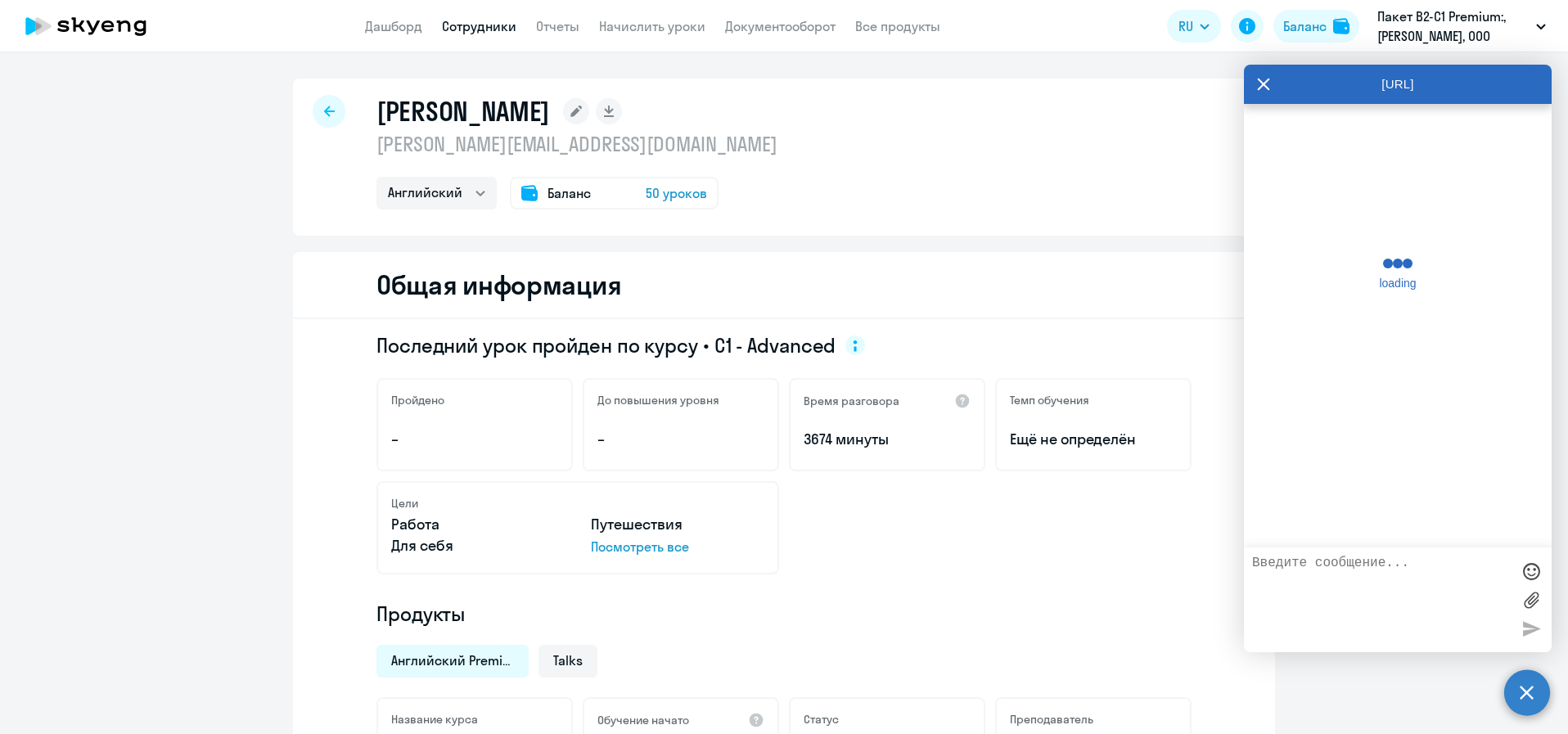
scroll to position [3641, 0]
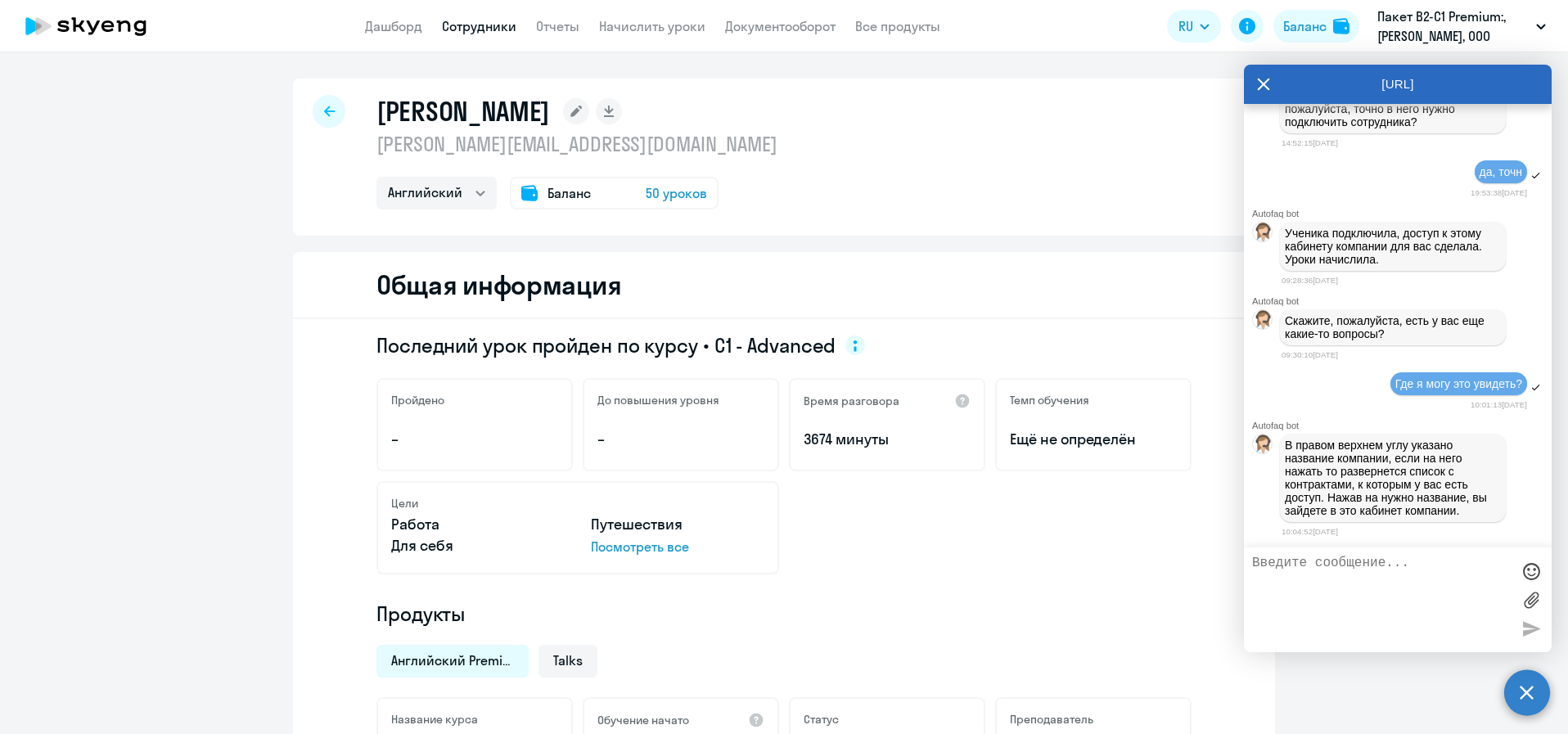
click at [1354, 581] on textarea at bounding box center [1381, 600] width 258 height 88
type textarea "Вижу. Подскажите пожалуйста, сотрудник каким образом заходит в кабинет свой? Я …"
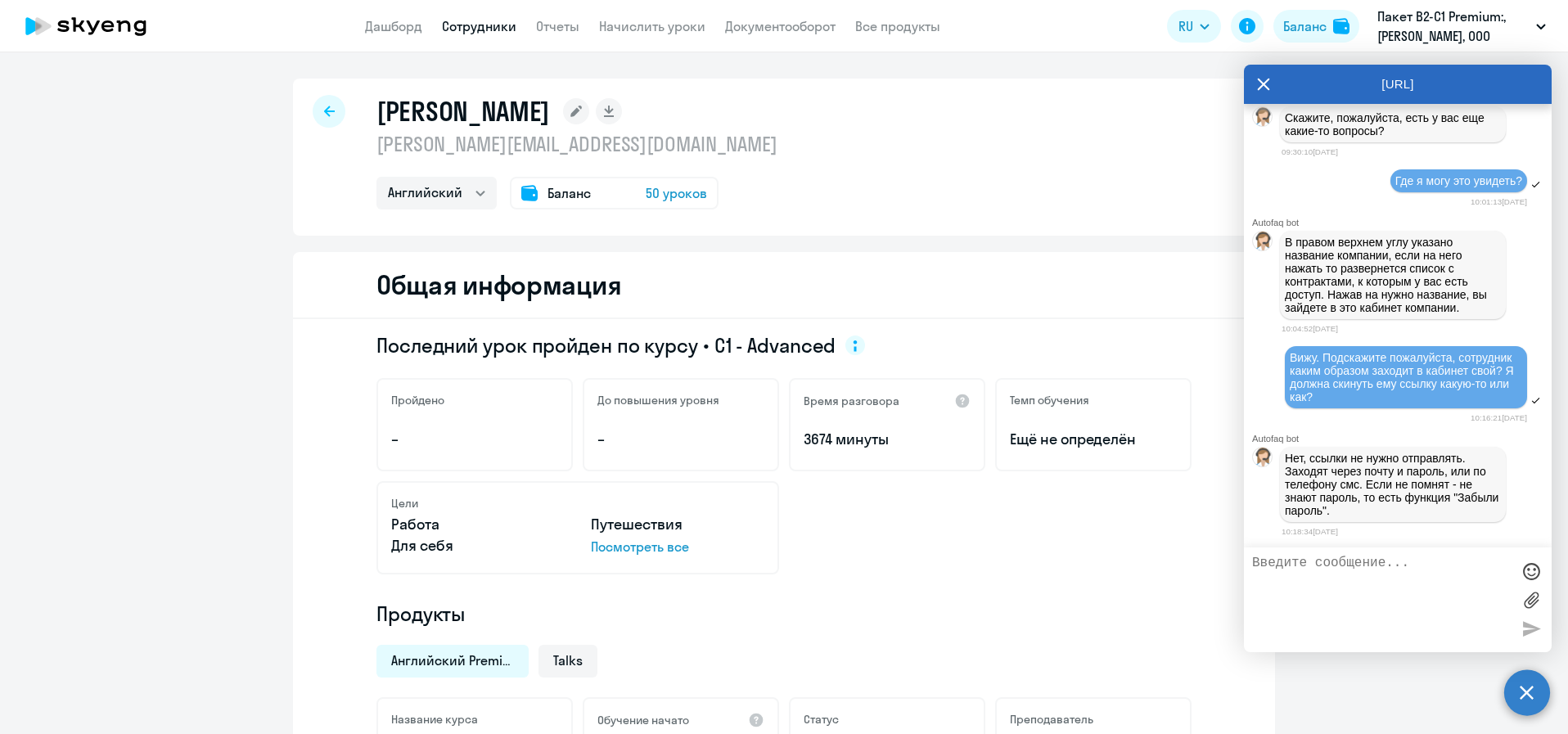
scroll to position [3851, 0]
drag, startPoint x: 1283, startPoint y: 468, endPoint x: 1384, endPoint y: 508, distance: 108.6
click at [1384, 508] on div "Нет, ссылки не нужно отправлять. Заходят через почту и пароль, или по телефону …" at bounding box center [1393, 484] width 226 height 75
copy p "Заходят через почту и пароль, или по телефону смс. Если не помнят - не знают па…"
click at [1357, 584] on textarea at bounding box center [1381, 600] width 258 height 88
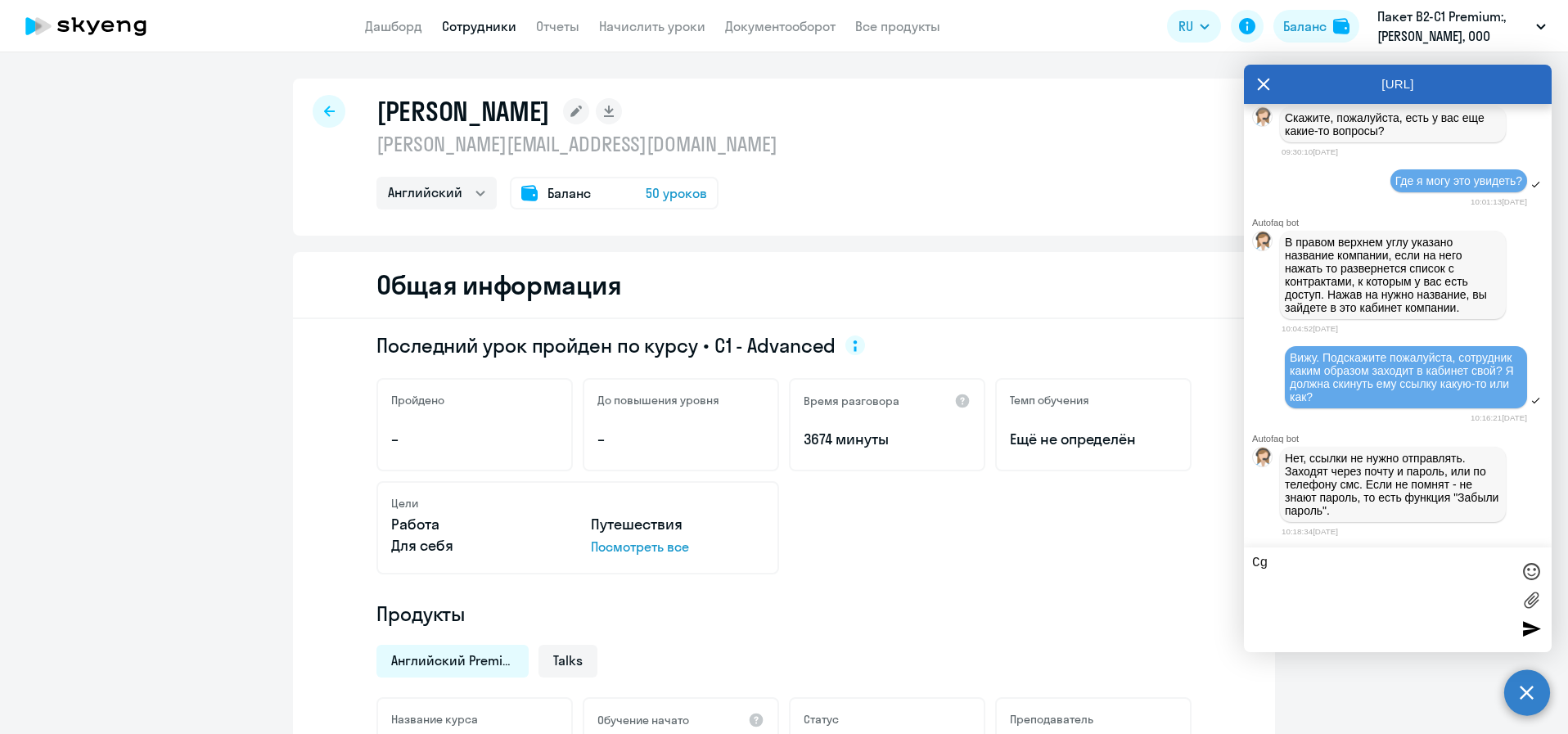
type textarea "C"
type textarea "Спасибо"
click at [1537, 627] on div at bounding box center [1532, 628] width 25 height 25
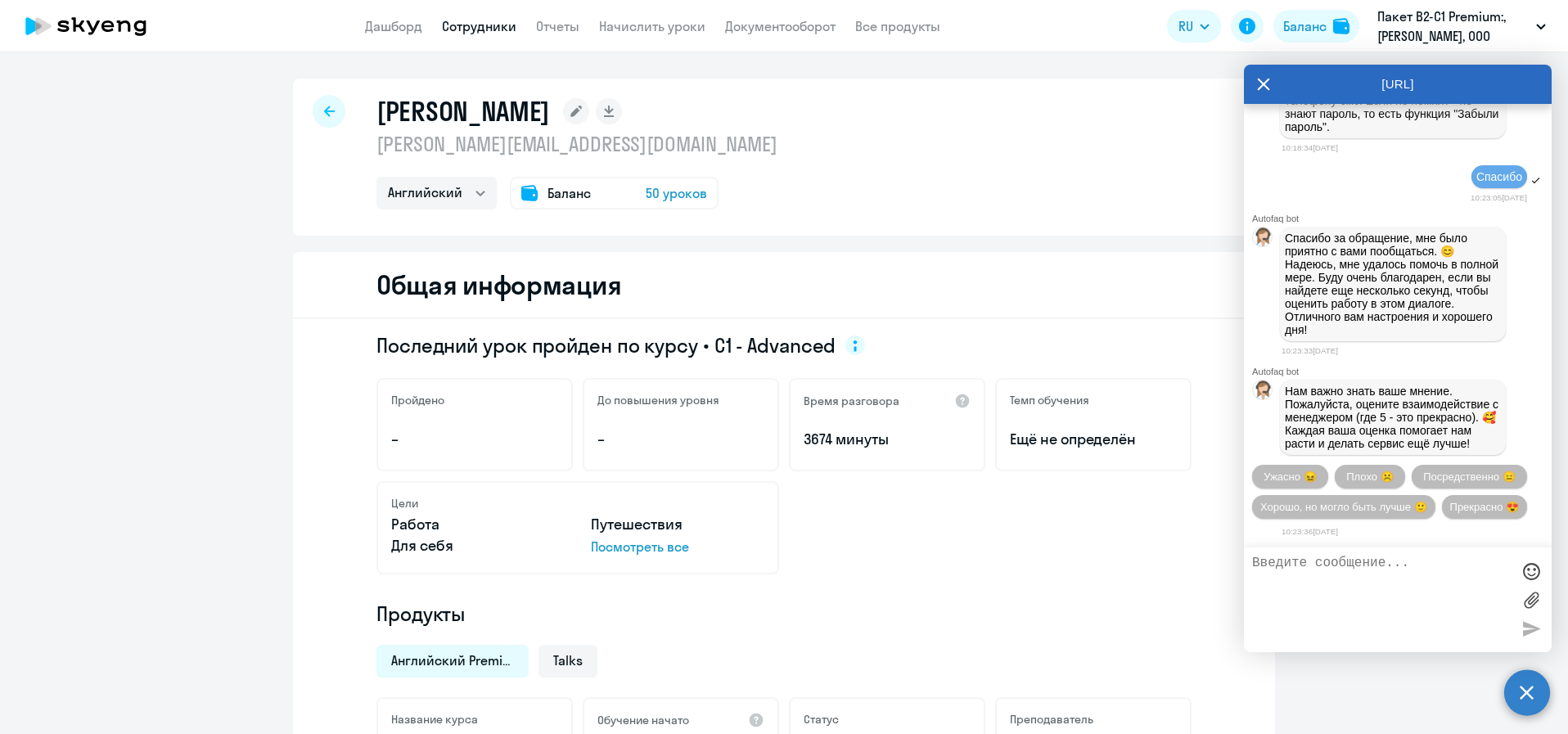
scroll to position [4290, 0]
click at [1442, 512] on button "Прекрасно 😍" at bounding box center [1484, 507] width 85 height 24
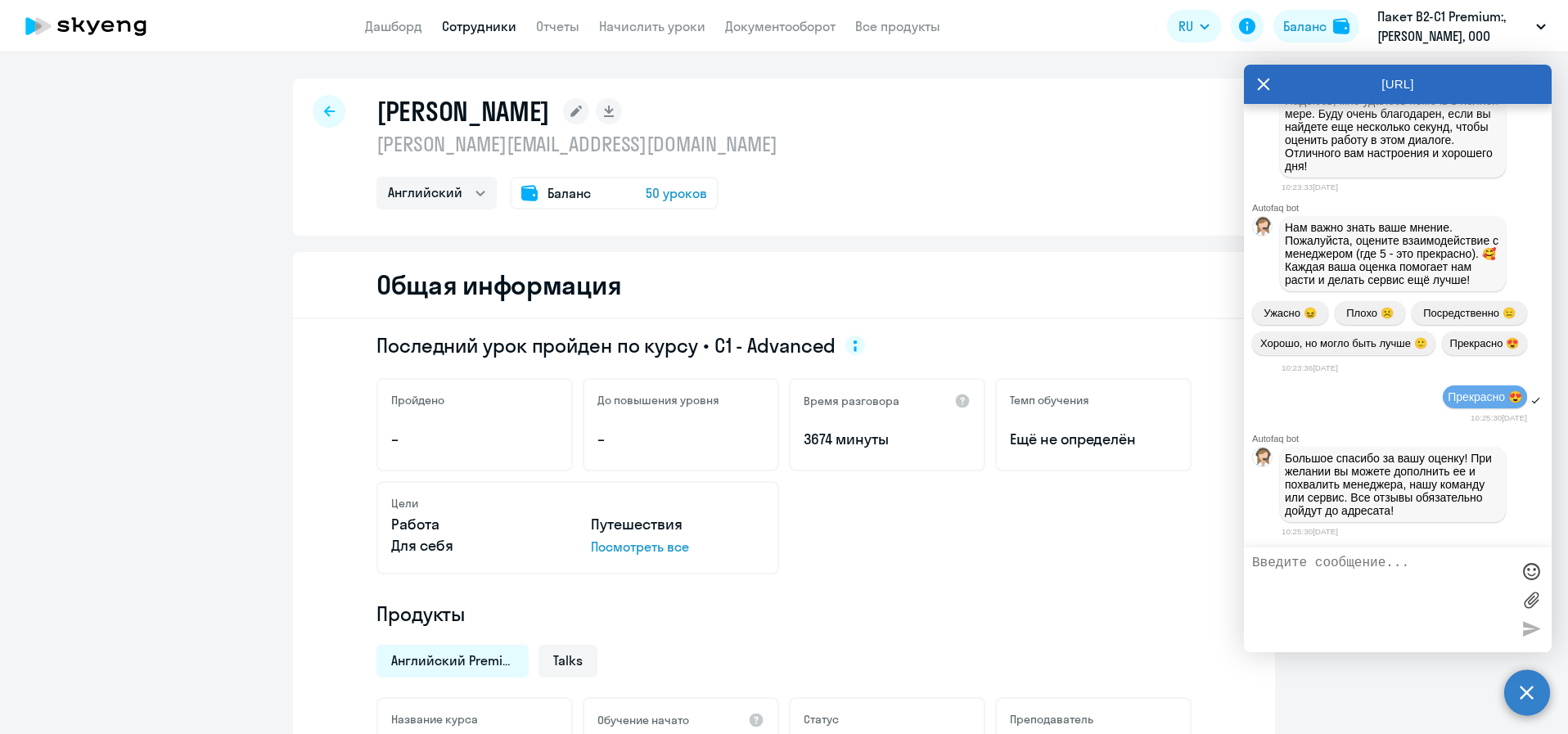
scroll to position [4454, 0]
